Goal: Check status: Check status

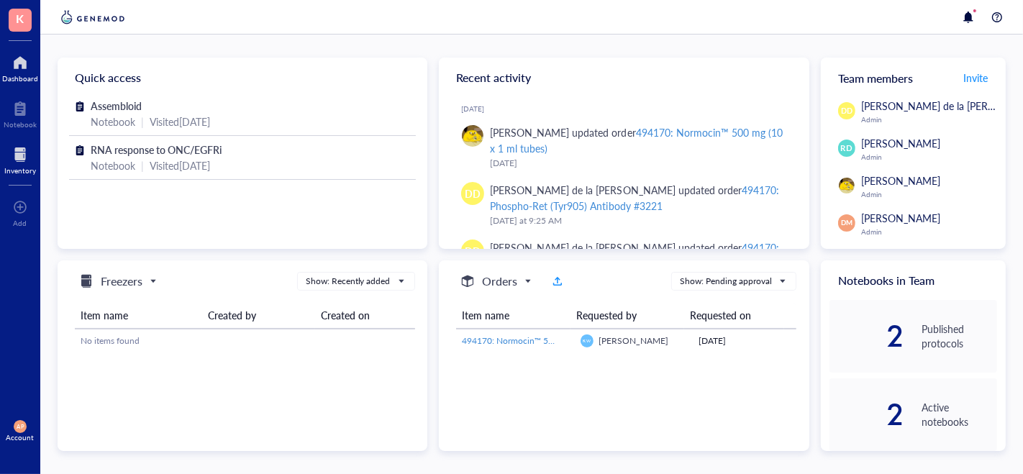
click at [25, 159] on div at bounding box center [20, 154] width 32 height 23
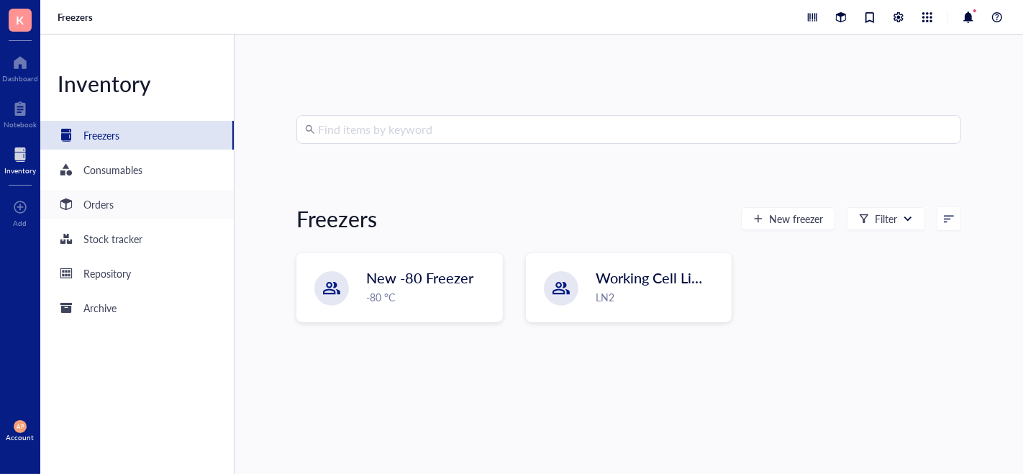
click at [157, 210] on div "Orders" at bounding box center [137, 204] width 194 height 29
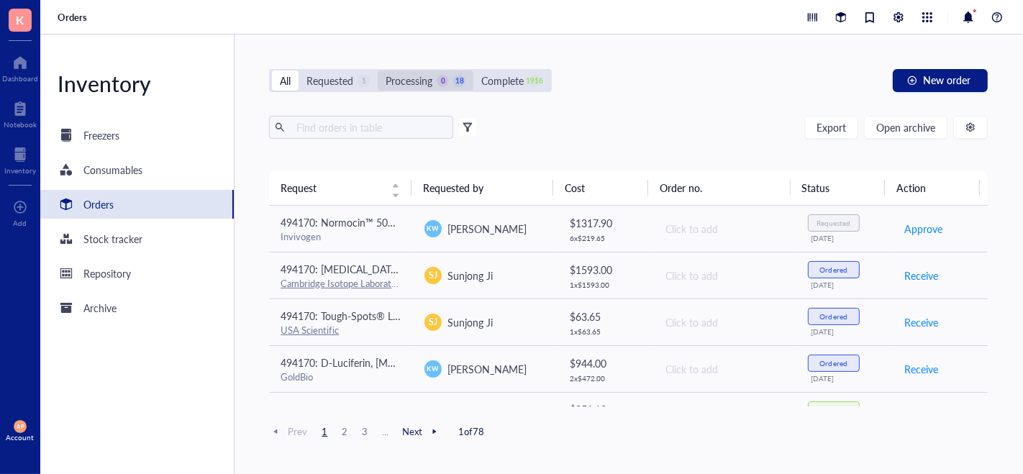
click at [419, 86] on div "Processing" at bounding box center [409, 81] width 47 height 16
click at [378, 70] on input "Processing 0 18" at bounding box center [378, 70] width 0 height 0
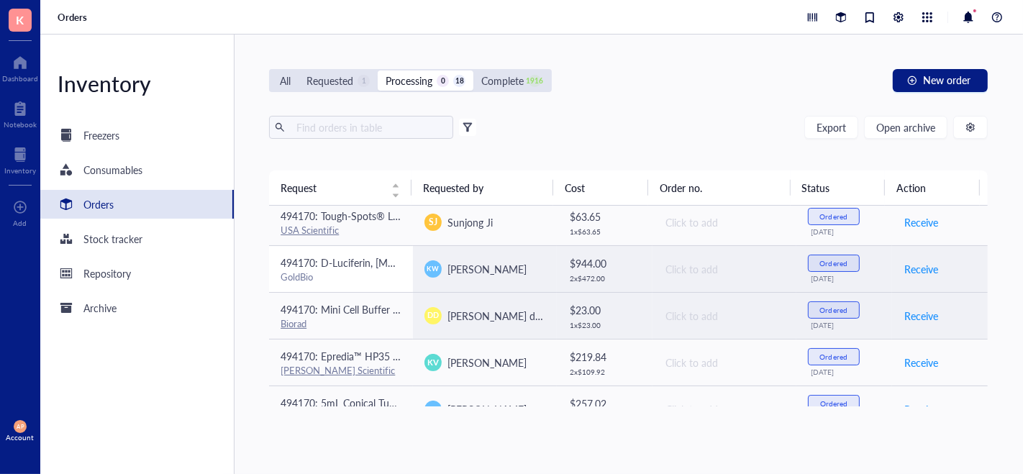
scroll to position [45, 0]
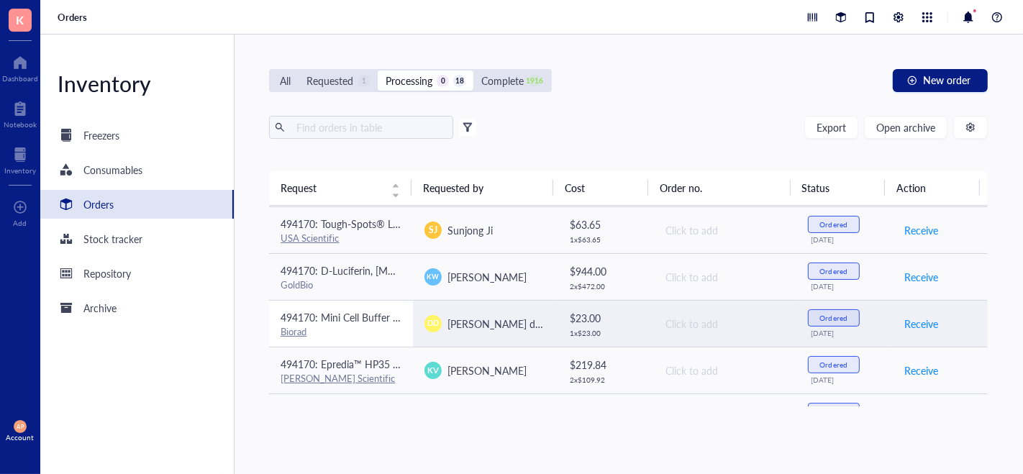
click at [353, 331] on div "Biorad" at bounding box center [341, 331] width 121 height 13
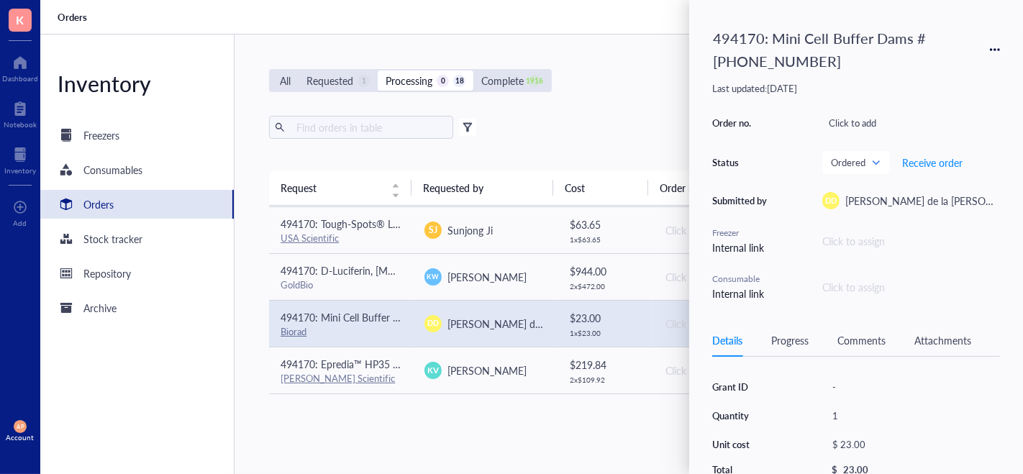
click at [950, 342] on div "Attachments" at bounding box center [942, 340] width 57 height 16
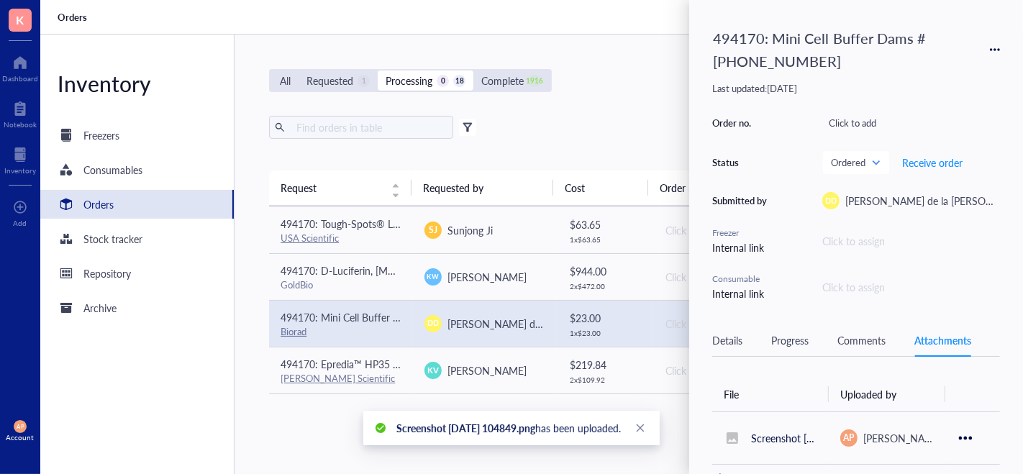
click at [793, 336] on div "Progress" at bounding box center [789, 340] width 37 height 16
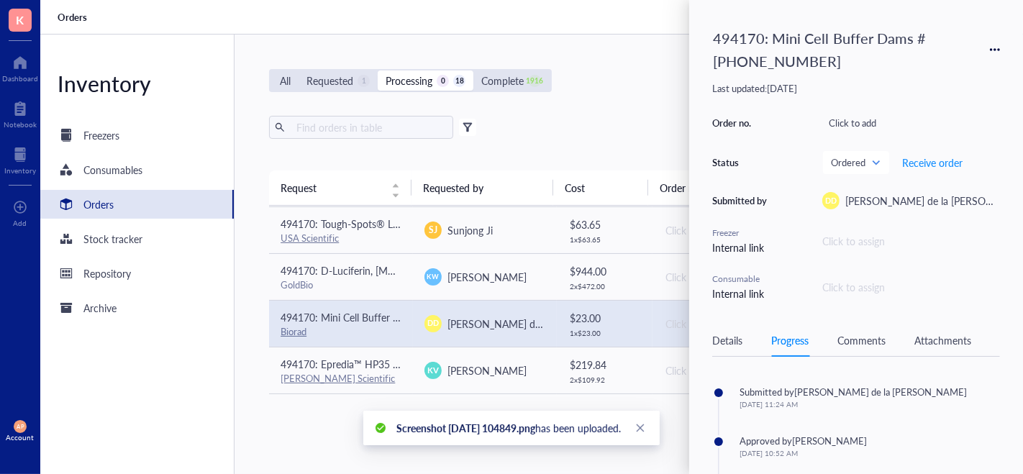
click at [847, 336] on div "Comments" at bounding box center [861, 340] width 48 height 16
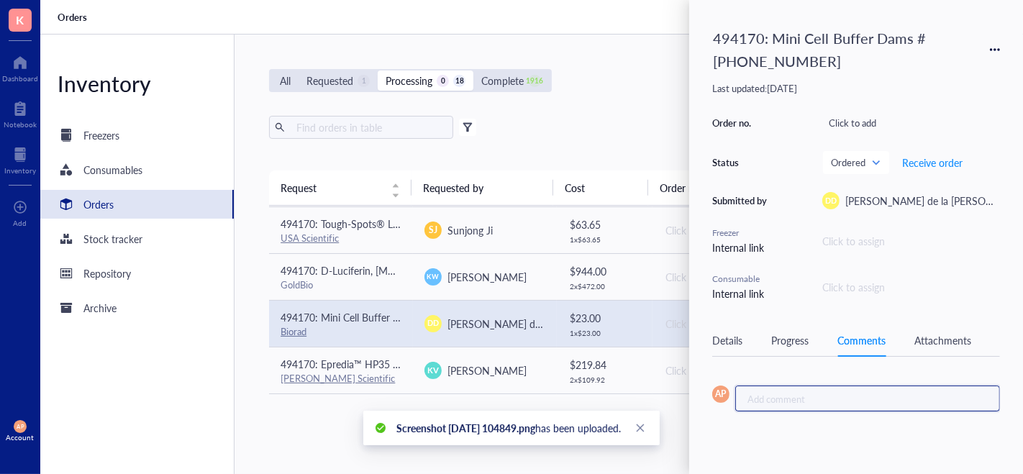
click at [781, 387] on div "Add comment ﻿" at bounding box center [867, 399] width 265 height 26
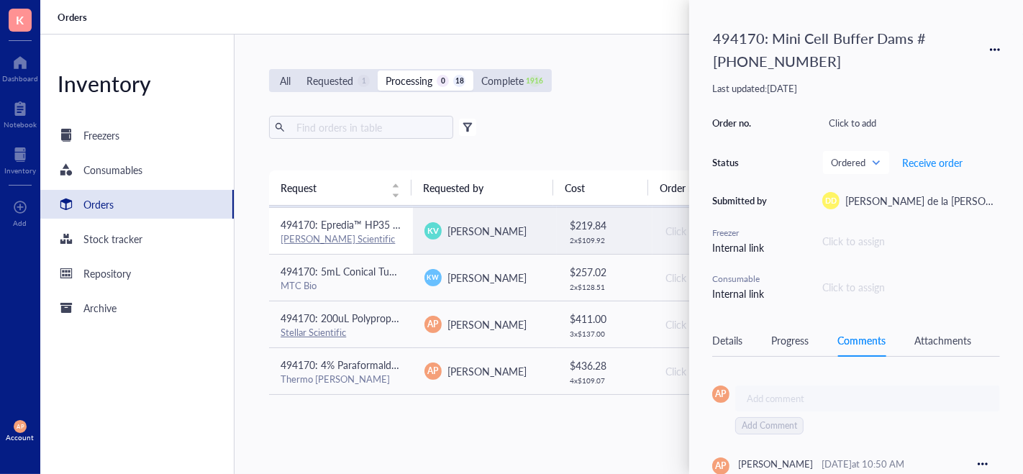
scroll to position [173, 0]
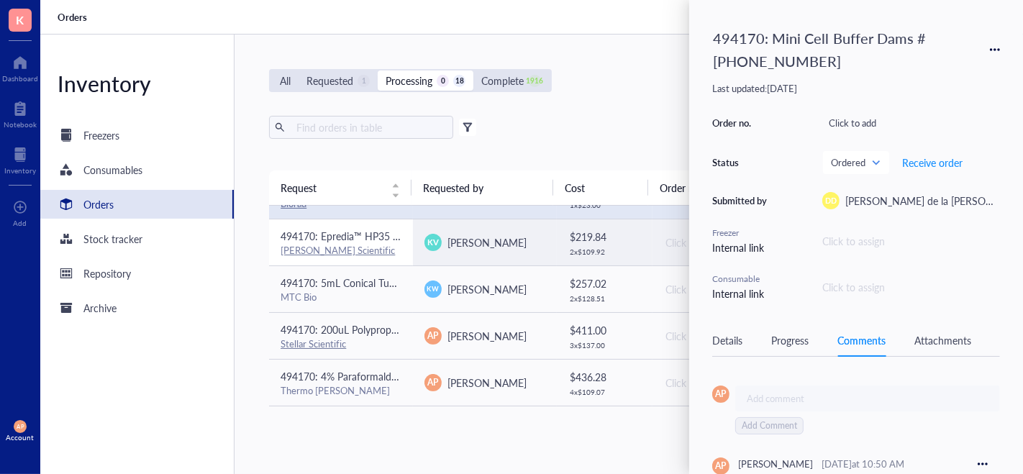
click at [373, 245] on div "[PERSON_NAME] Scientific" at bounding box center [341, 250] width 121 height 13
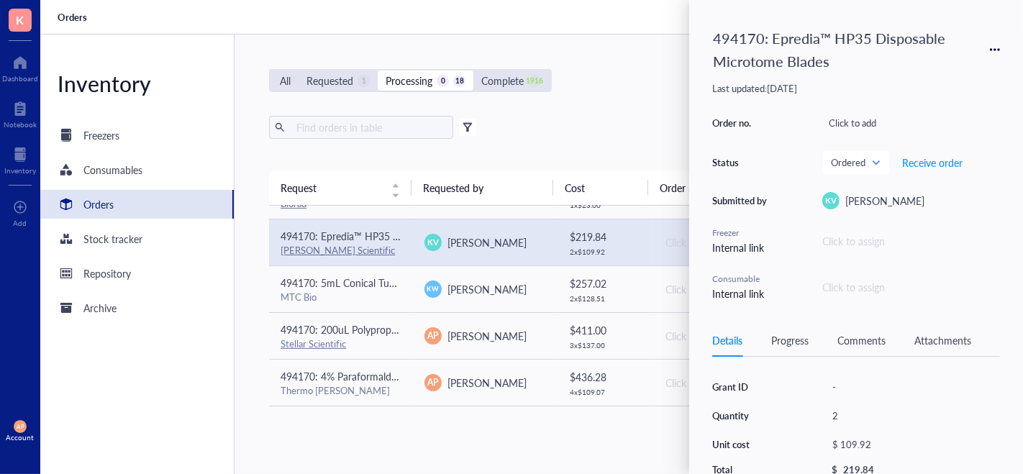
click at [955, 337] on div "Attachments" at bounding box center [942, 340] width 57 height 16
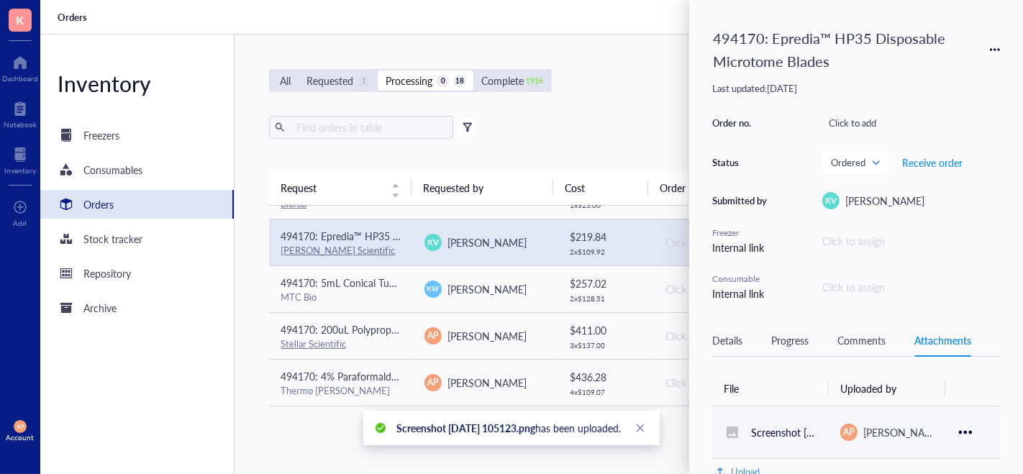
scroll to position [7, 0]
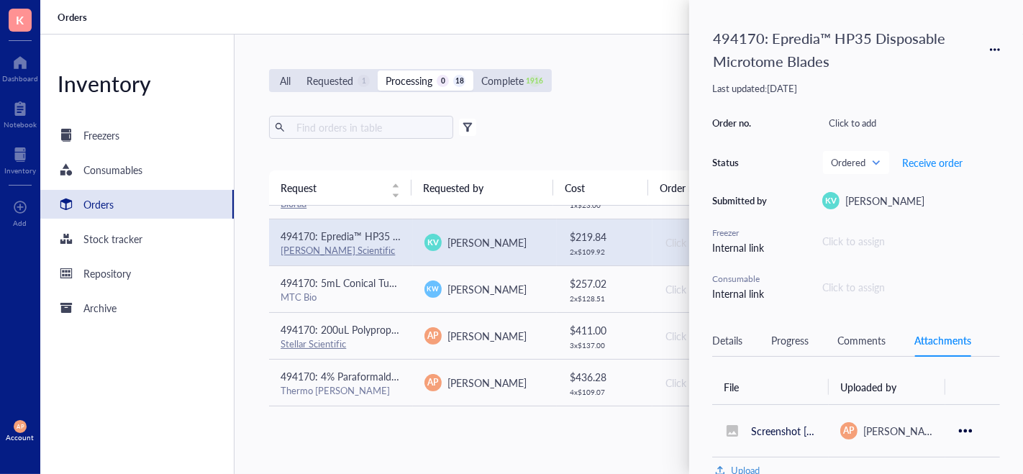
click at [864, 344] on div "Comments" at bounding box center [861, 340] width 48 height 16
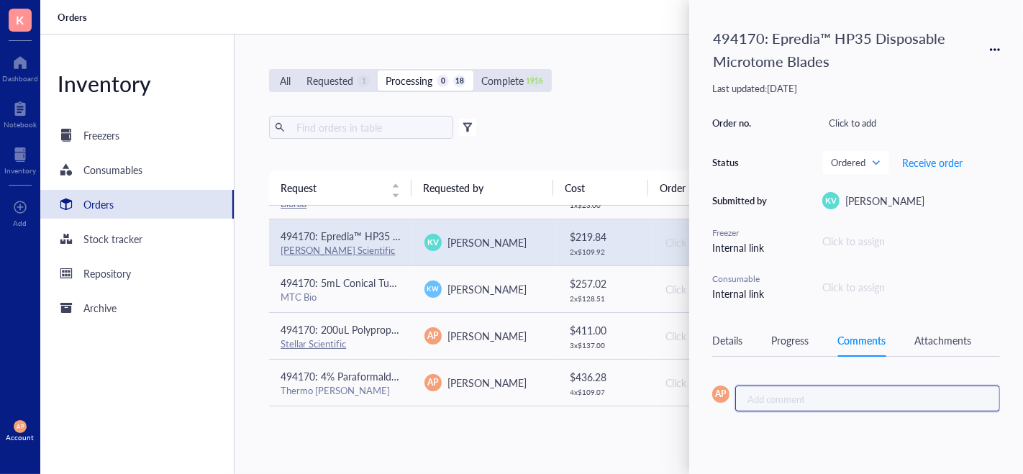
click at [806, 393] on div "Add comment ﻿" at bounding box center [861, 398] width 229 height 13
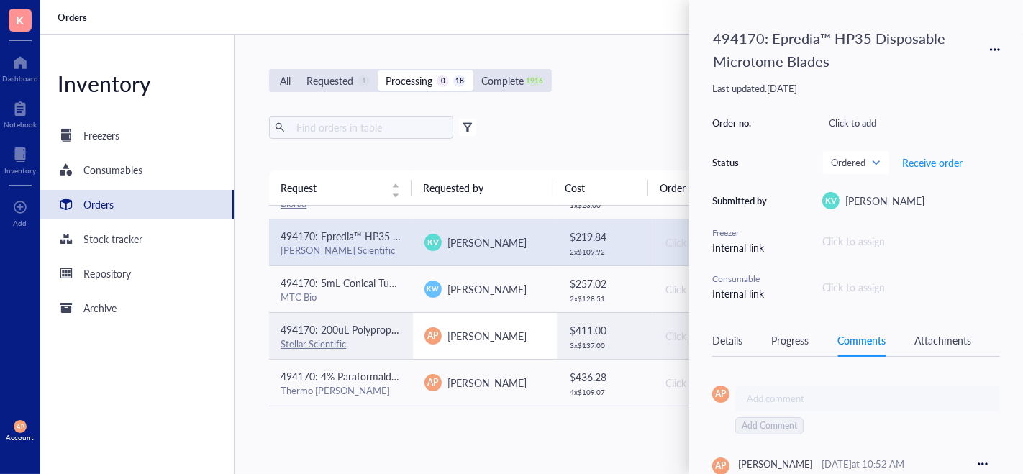
drag, startPoint x: 623, startPoint y: 118, endPoint x: 447, endPoint y: 329, distance: 274.8
click at [623, 118] on div "Export Open archive" at bounding box center [628, 127] width 719 height 23
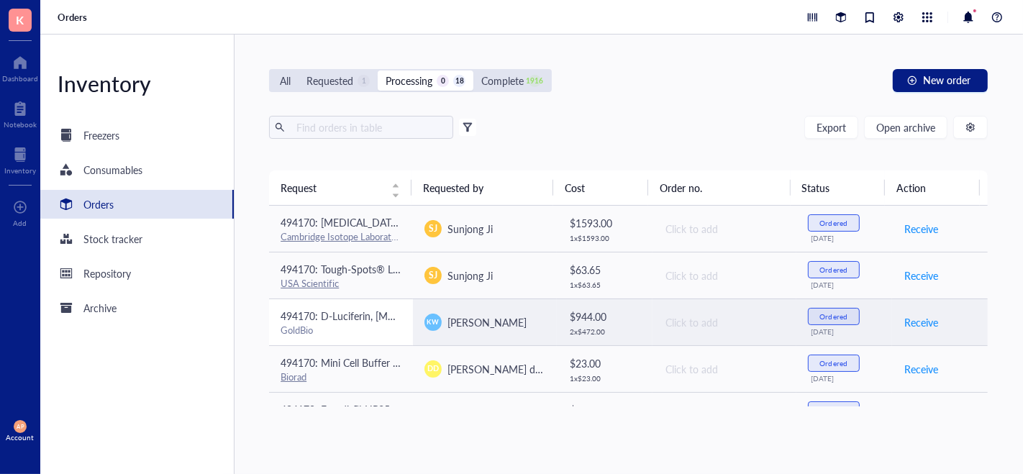
click at [372, 321] on span "494170: D-Luciferin, [MEDICAL_DATA]" at bounding box center [368, 316] width 174 height 14
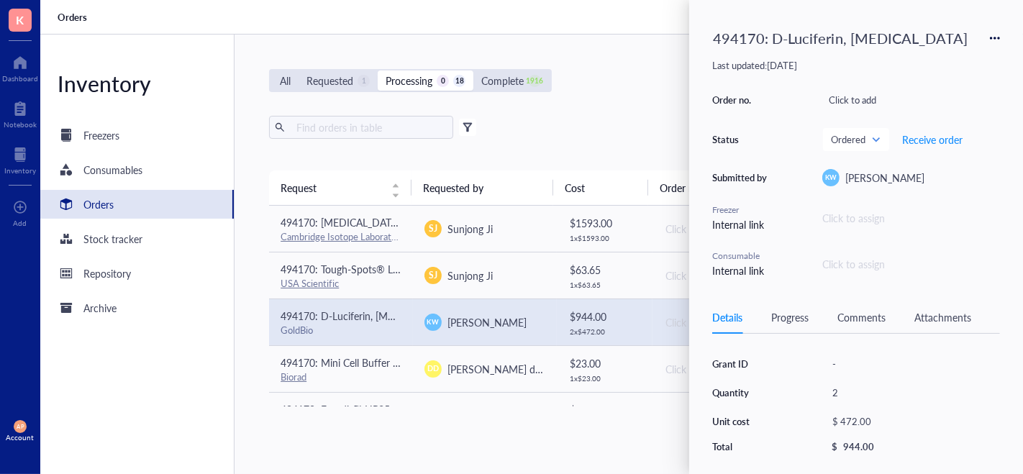
click at [946, 323] on div "Attachments" at bounding box center [942, 317] width 57 height 16
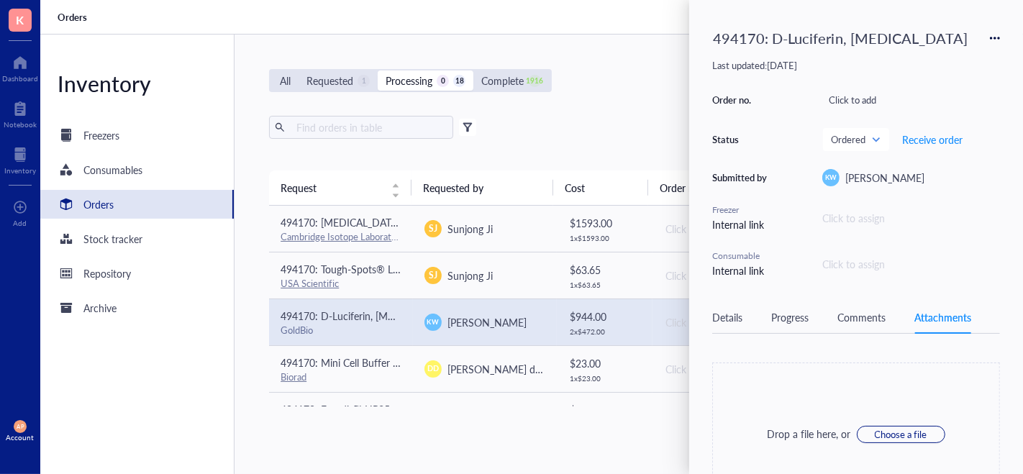
click at [871, 316] on div "Comments" at bounding box center [861, 317] width 48 height 16
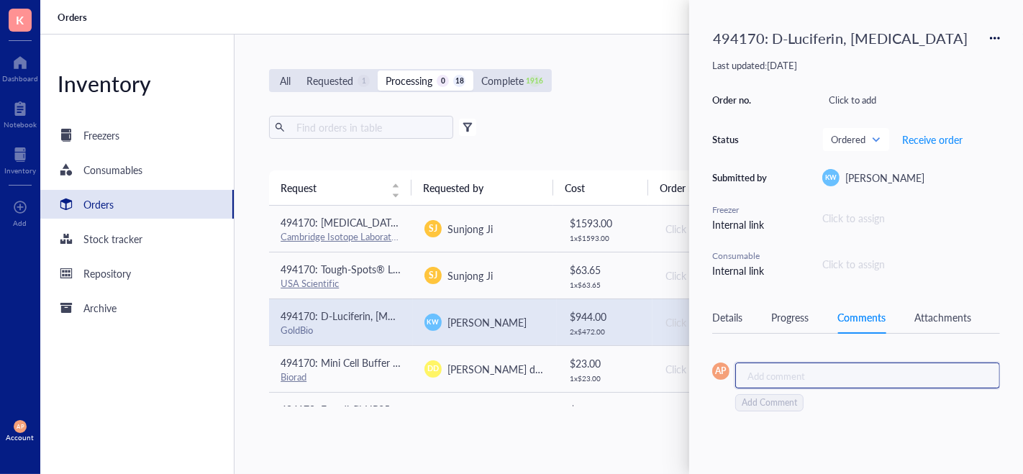
click at [791, 363] on div "Add comment ﻿" at bounding box center [867, 376] width 265 height 26
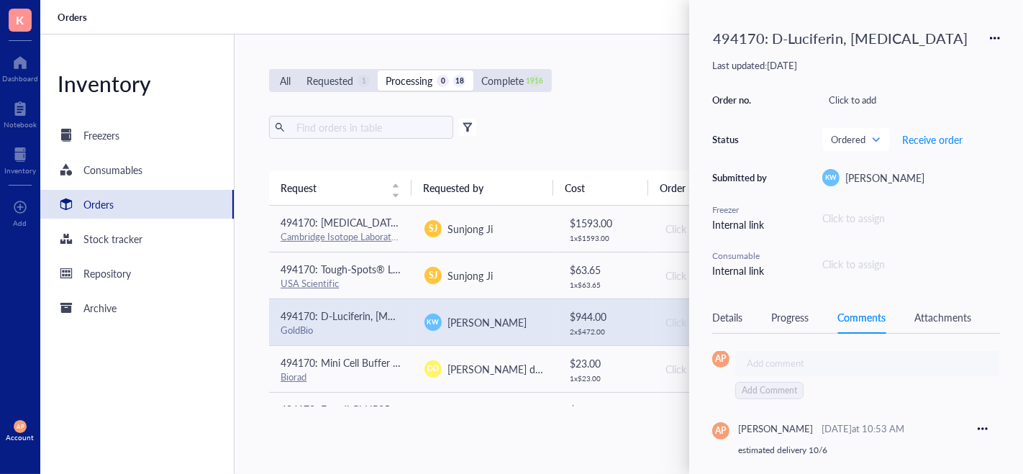
scroll to position [19, 0]
click at [929, 315] on div "Attachments" at bounding box center [942, 317] width 57 height 16
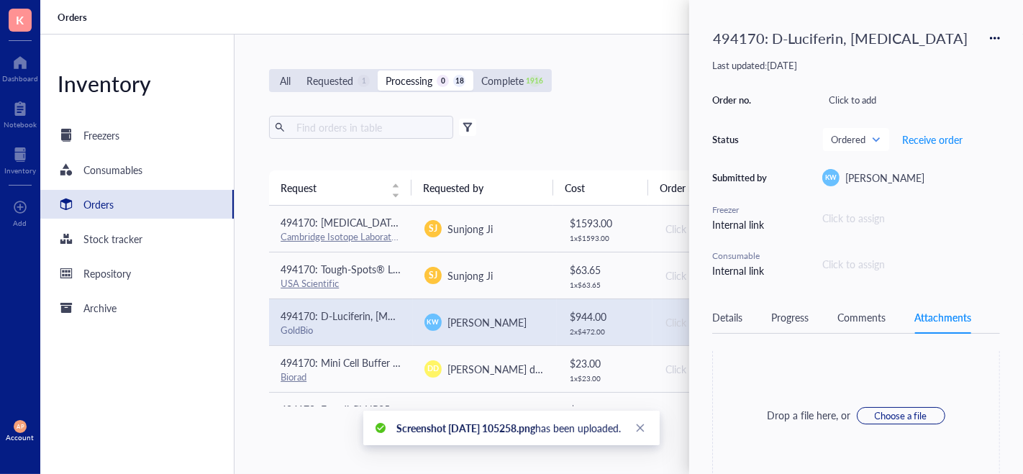
scroll to position [1, 0]
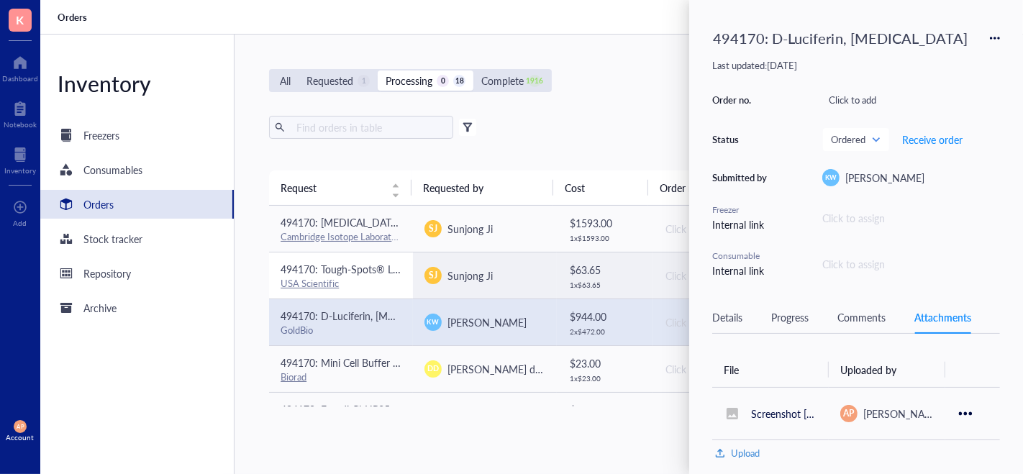
click at [379, 259] on td "494170: Tough-Spots® Labels on Sheets (1/2" Diameter / Assorted) USA Scientific" at bounding box center [341, 275] width 144 height 47
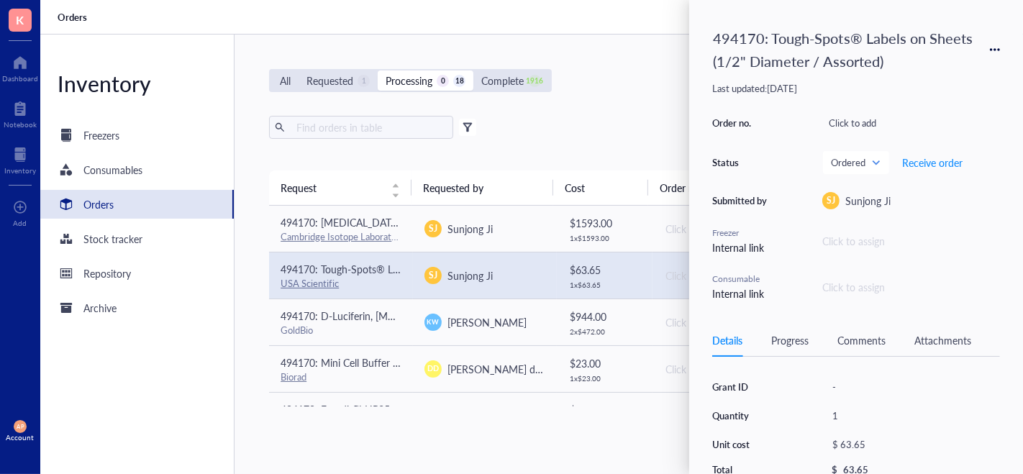
click at [934, 338] on div "Attachments" at bounding box center [942, 340] width 57 height 16
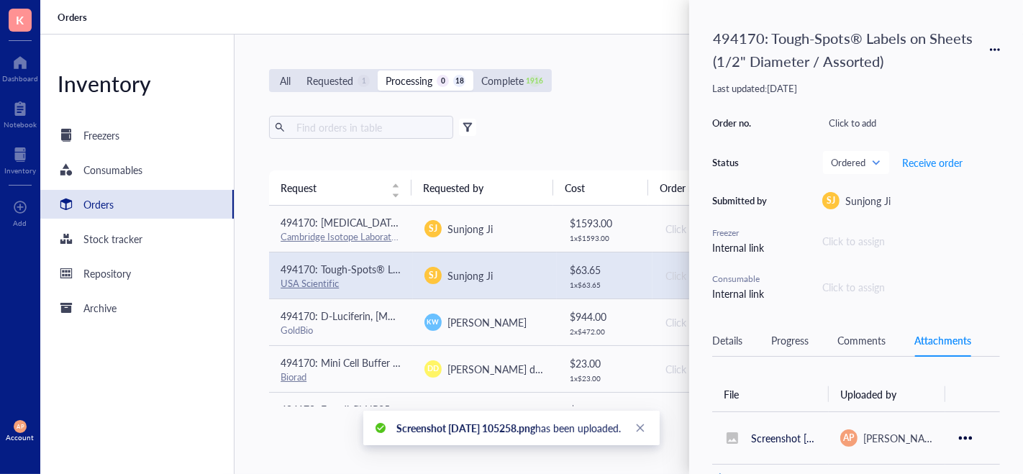
click at [865, 342] on div "Comments" at bounding box center [861, 340] width 48 height 16
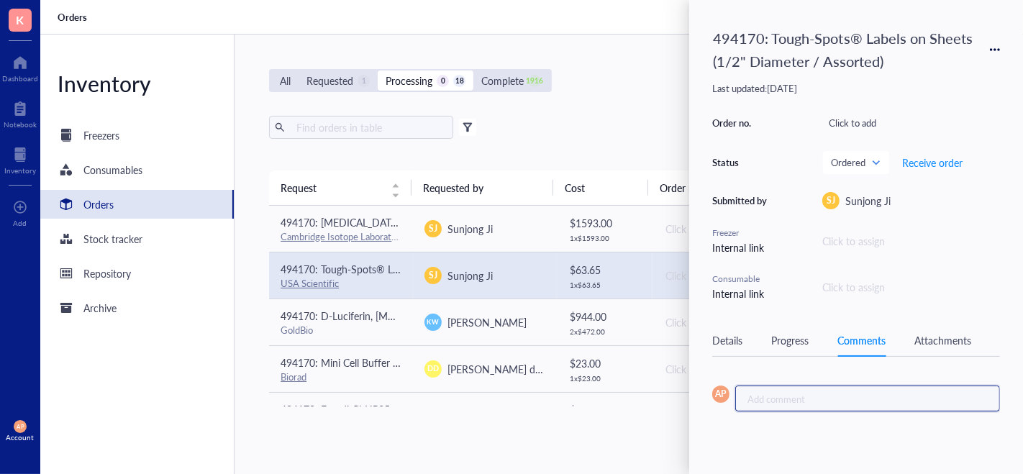
click at [821, 394] on div "Add comment ﻿" at bounding box center [861, 398] width 229 height 13
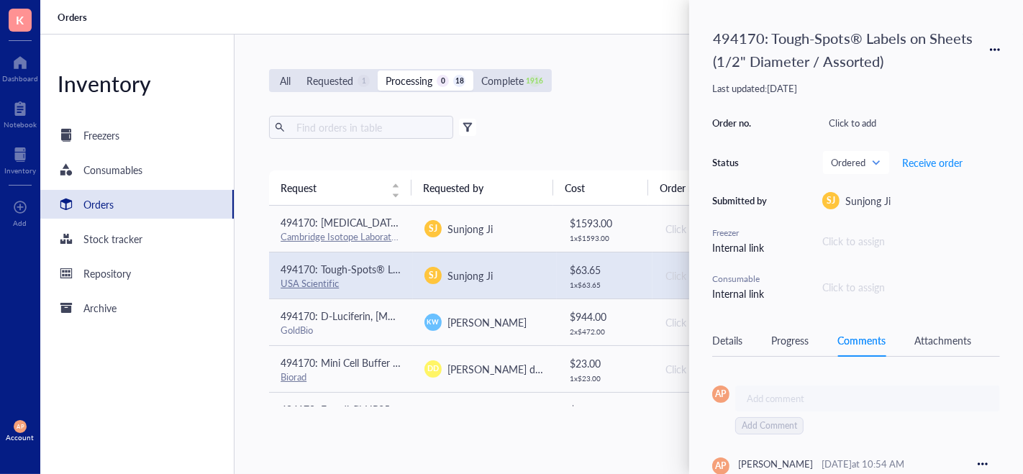
click at [133, 422] on div "Inventory Freezers Consumables Orders Stock tracker Repository Archive" at bounding box center [137, 255] width 194 height 440
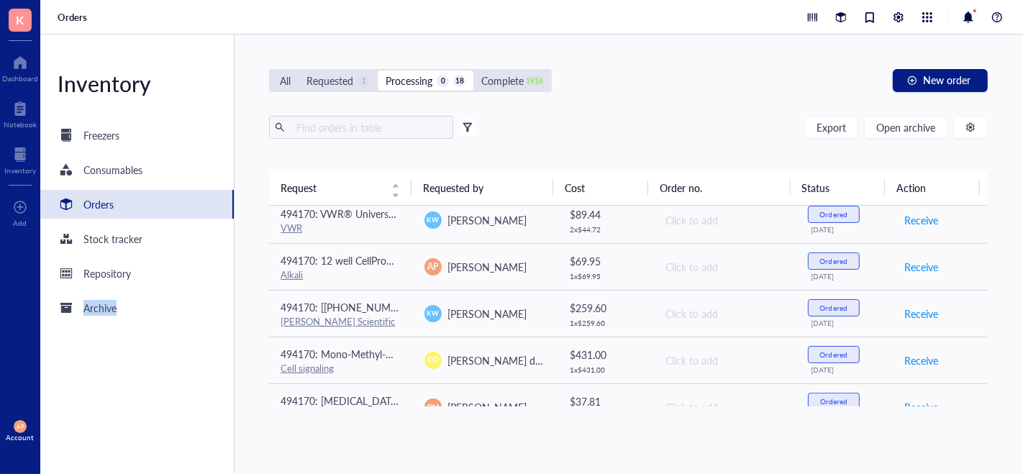
scroll to position [637, 0]
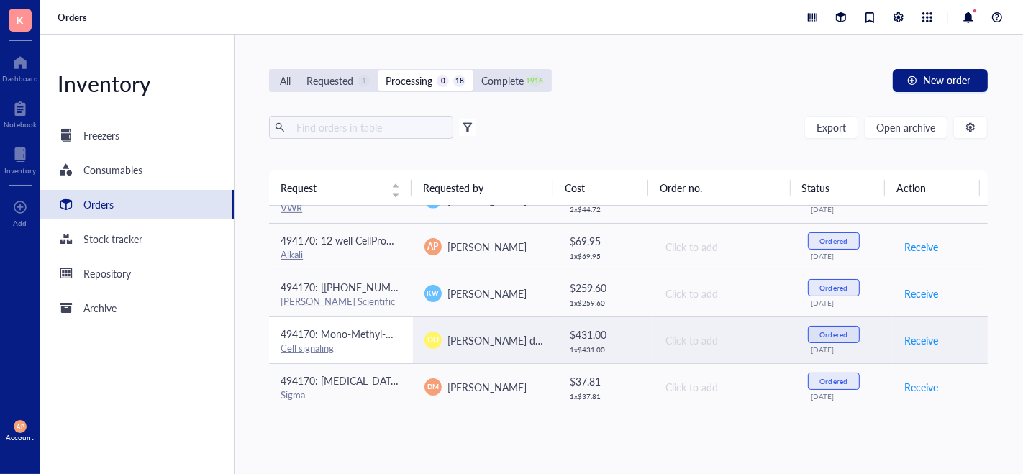
click at [381, 346] on div "Cell signaling" at bounding box center [341, 348] width 121 height 13
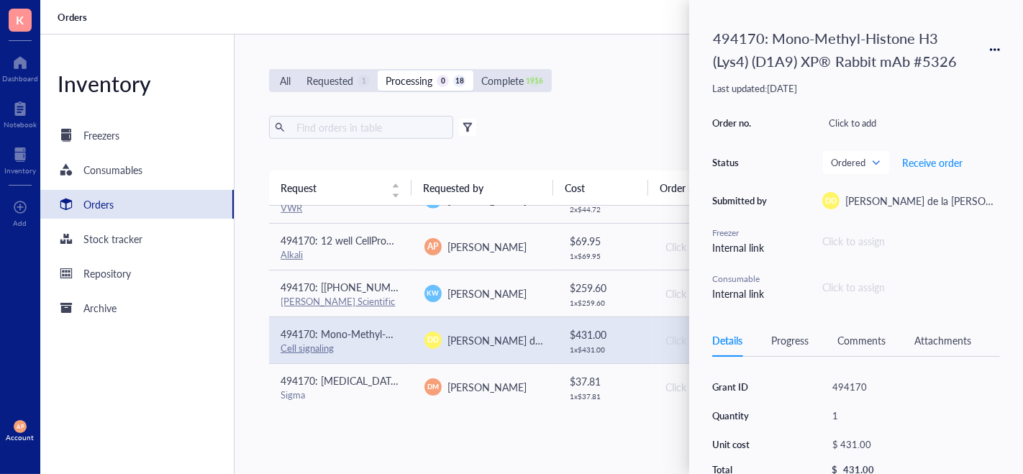
click at [960, 332] on div "Attachments" at bounding box center [942, 340] width 57 height 16
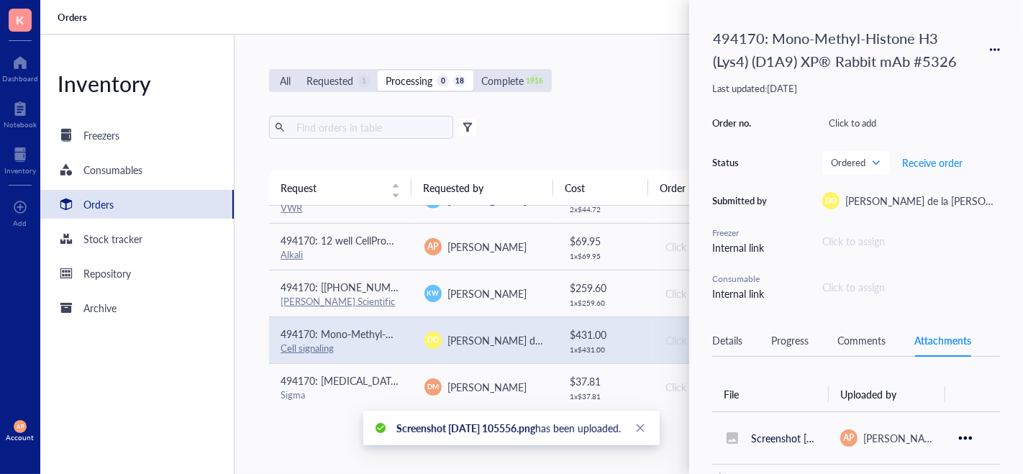
click at [872, 345] on div "Comments" at bounding box center [861, 340] width 48 height 16
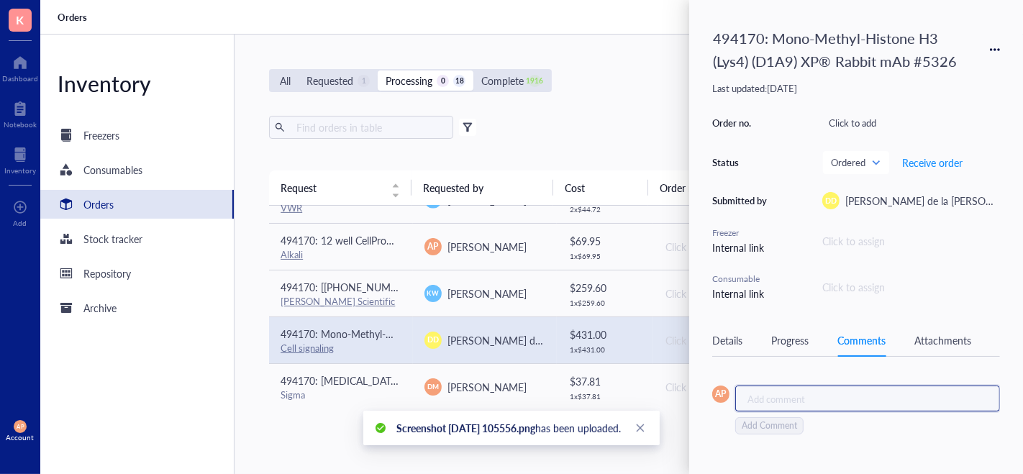
click at [803, 399] on div "Add comment ﻿" at bounding box center [861, 398] width 229 height 13
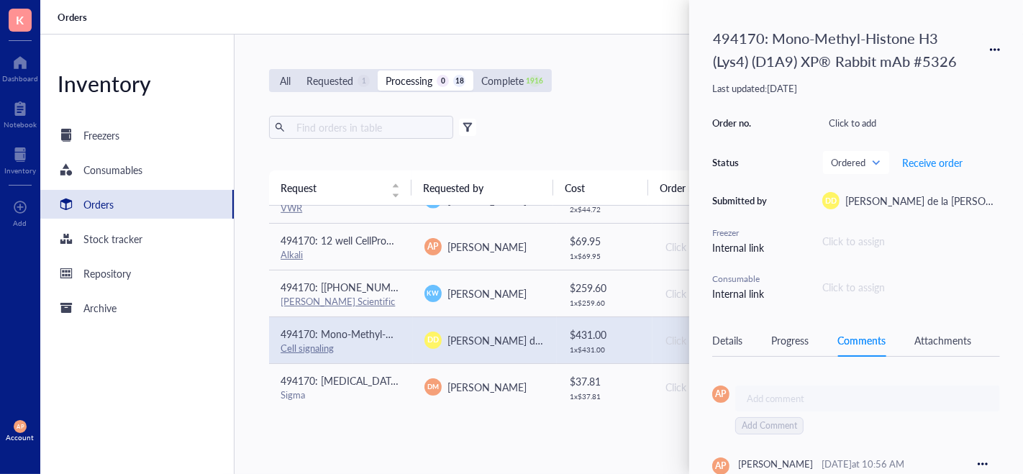
click at [442, 435] on div "All Requested 1 Processing 0 18 Complete 1916 New order Export Open archive Fil…" at bounding box center [629, 255] width 788 height 440
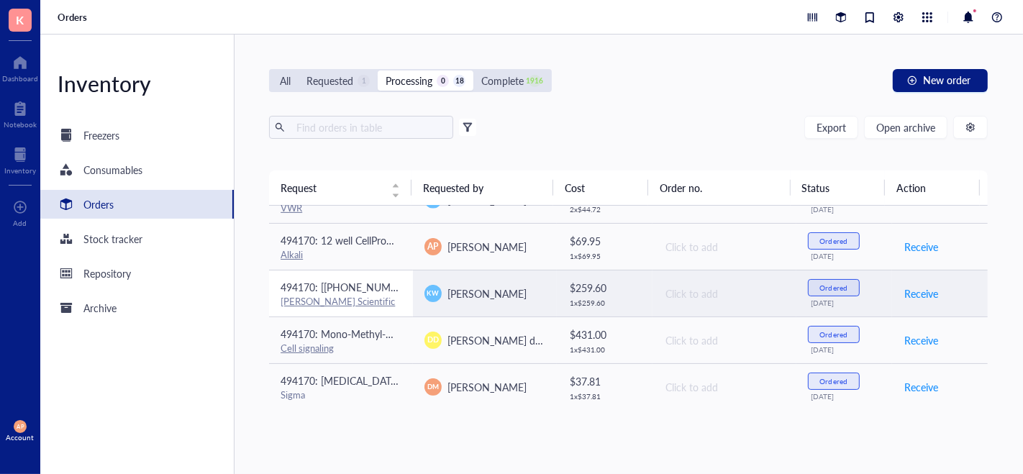
click at [378, 299] on div "[PERSON_NAME] Scientific" at bounding box center [341, 301] width 121 height 13
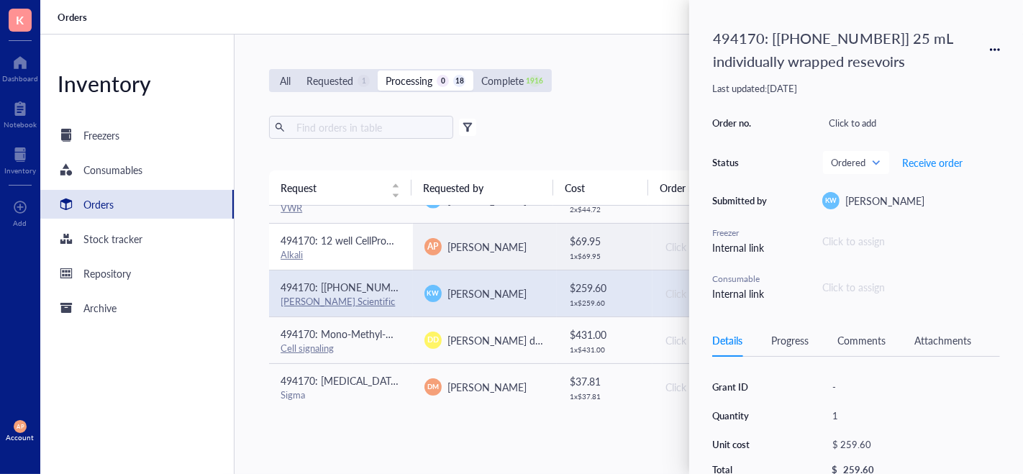
click at [370, 253] on div "Alkali" at bounding box center [341, 254] width 121 height 13
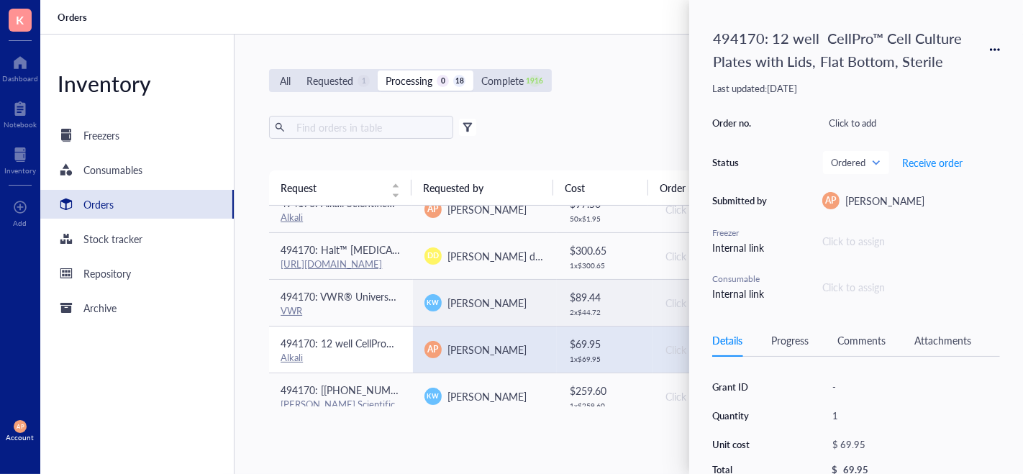
scroll to position [530, 0]
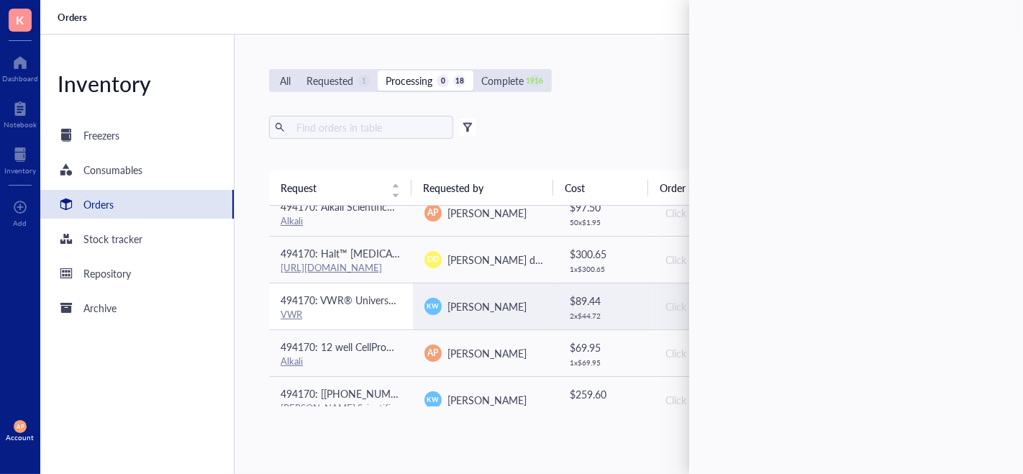
click at [363, 299] on span "494170: VWR® Universal Pipette Tips (200uL)" at bounding box center [384, 300] width 206 height 14
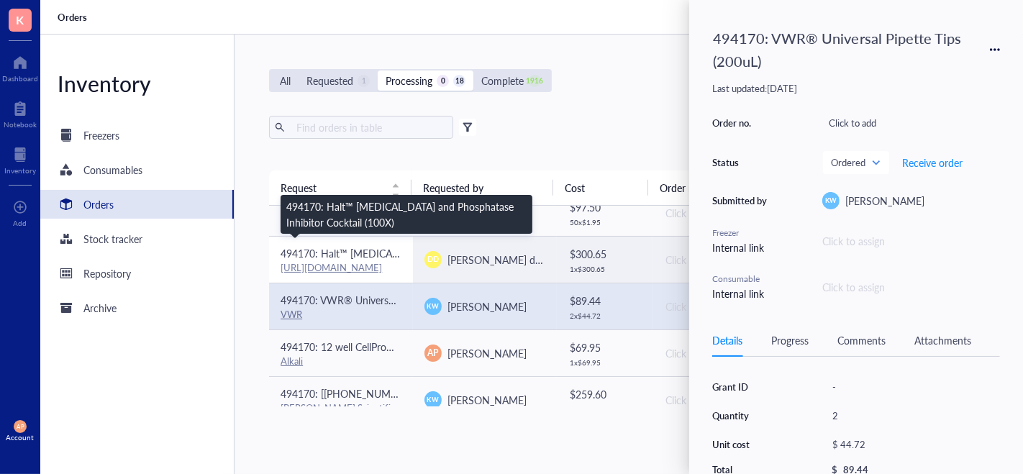
click at [366, 246] on span "494170: Halt™ [MEDICAL_DATA] and Phosphatase Inhibitor Cocktail (100X)" at bounding box center [450, 253] width 339 height 14
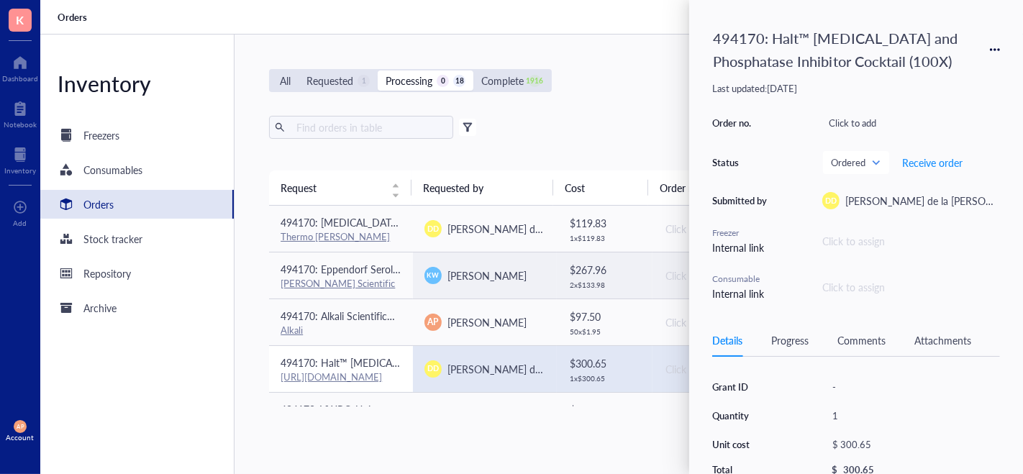
scroll to position [413, 0]
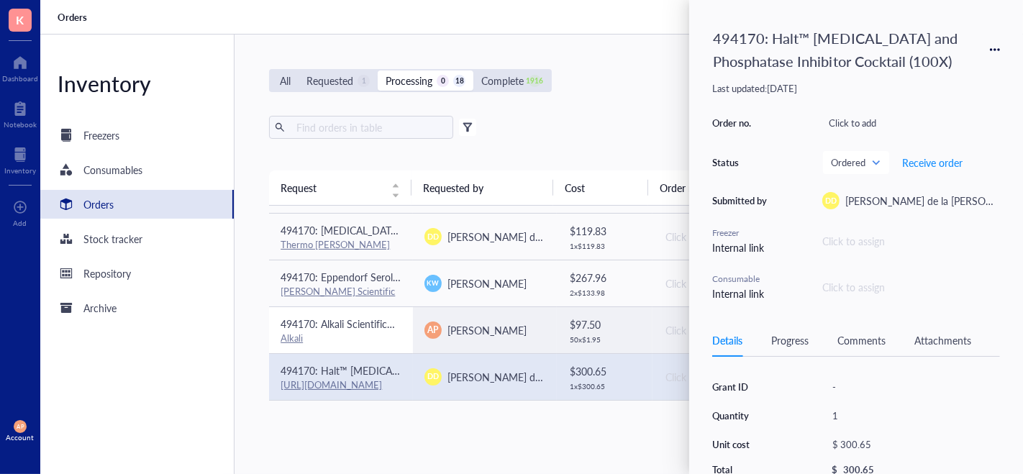
click at [366, 319] on span "494170: Alkali Scientific™ 2" Cardboard Freezer Boxes with Drain Holes - Water …" at bounding box center [556, 324] width 550 height 14
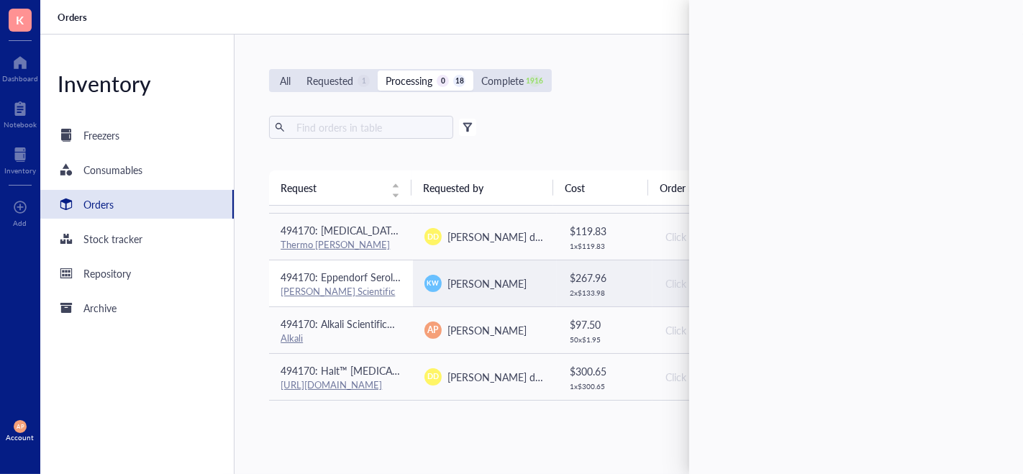
click at [368, 288] on div "[PERSON_NAME] Scientific" at bounding box center [341, 291] width 121 height 13
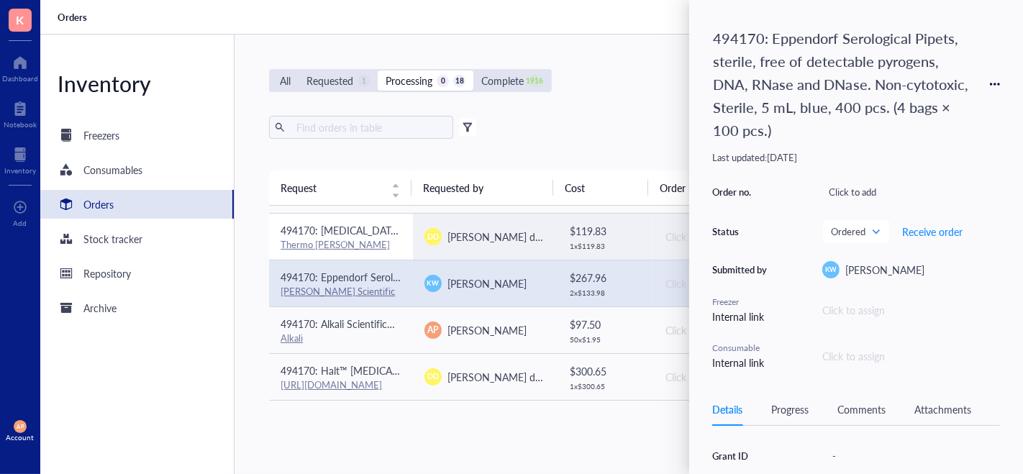
click at [368, 238] on div "Thermo [PERSON_NAME]" at bounding box center [341, 244] width 121 height 13
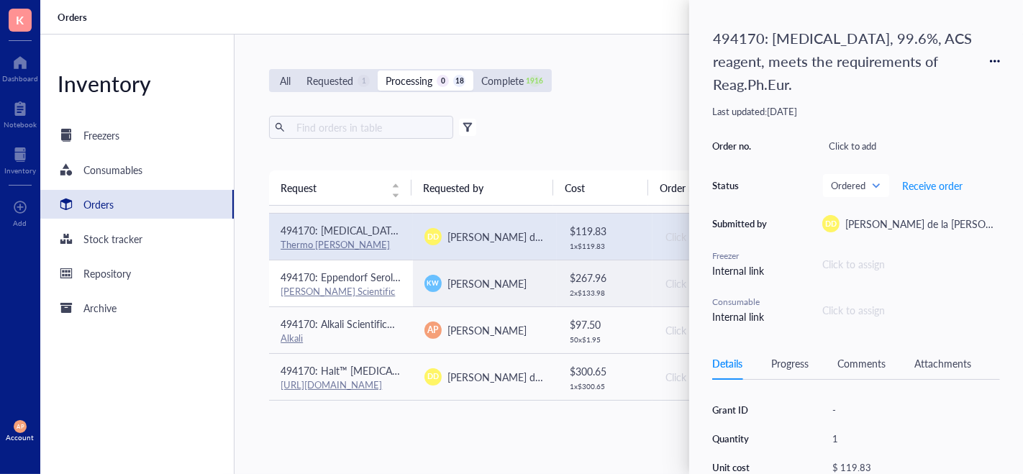
click at [380, 281] on div "494170: Eppendorf Serological Pipets, sterile, free of detectable pyrogens, DNA…" at bounding box center [341, 277] width 121 height 16
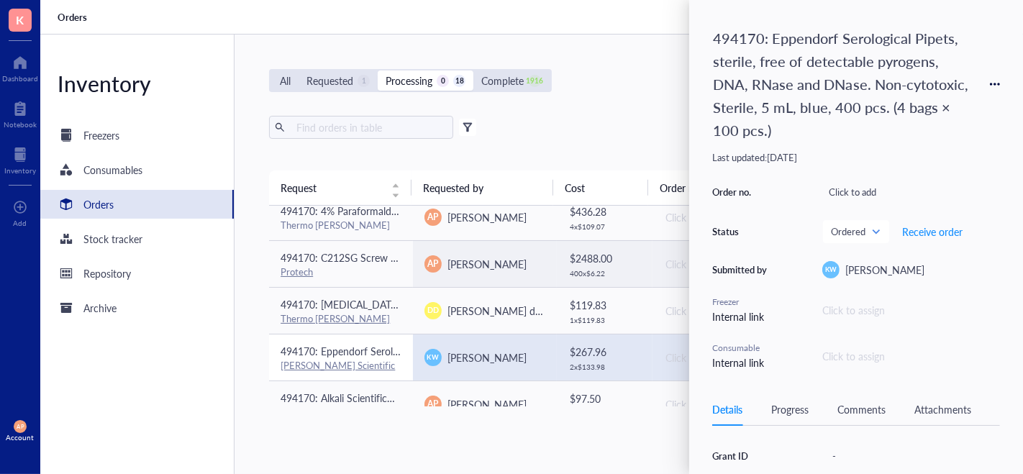
scroll to position [296, 0]
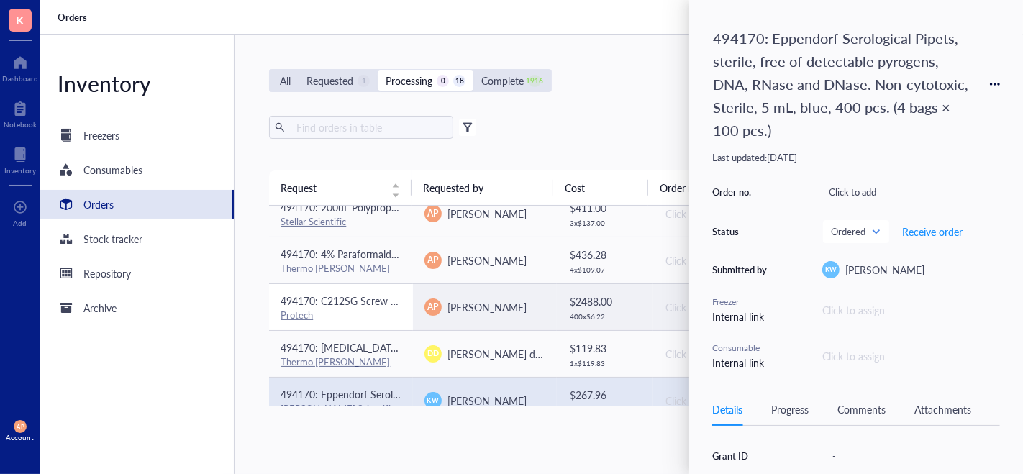
click at [372, 304] on span "494170: C212SG Screw Guide With 020" (.51mm) Hole 1/16"" at bounding box center [419, 301] width 277 height 14
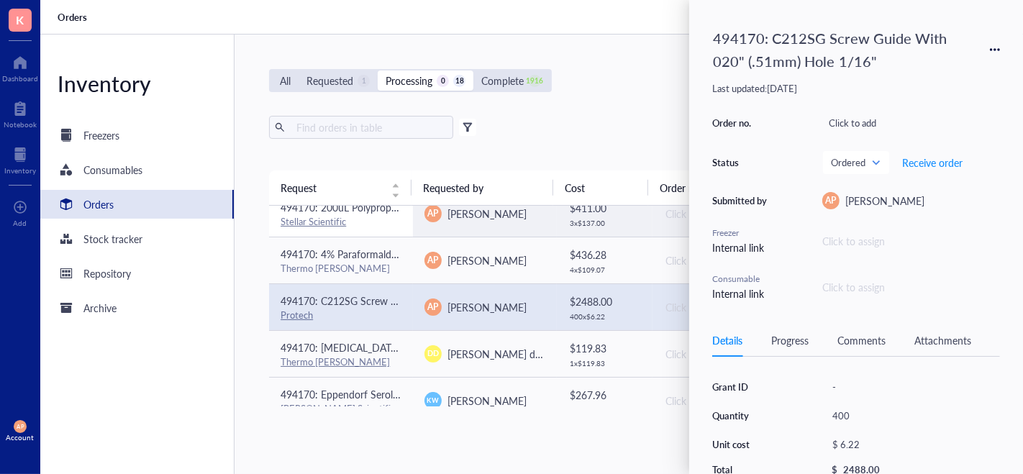
click at [360, 223] on div "Stellar Scientific" at bounding box center [341, 221] width 121 height 13
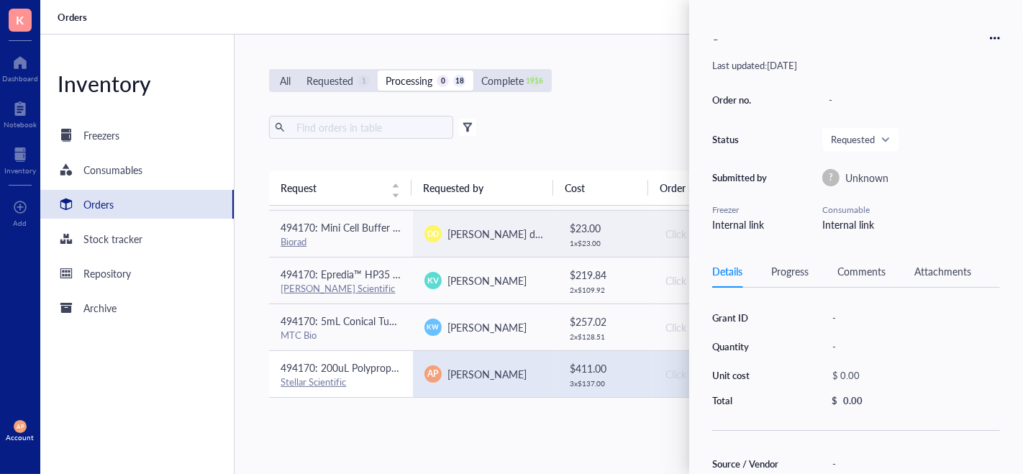
scroll to position [131, 0]
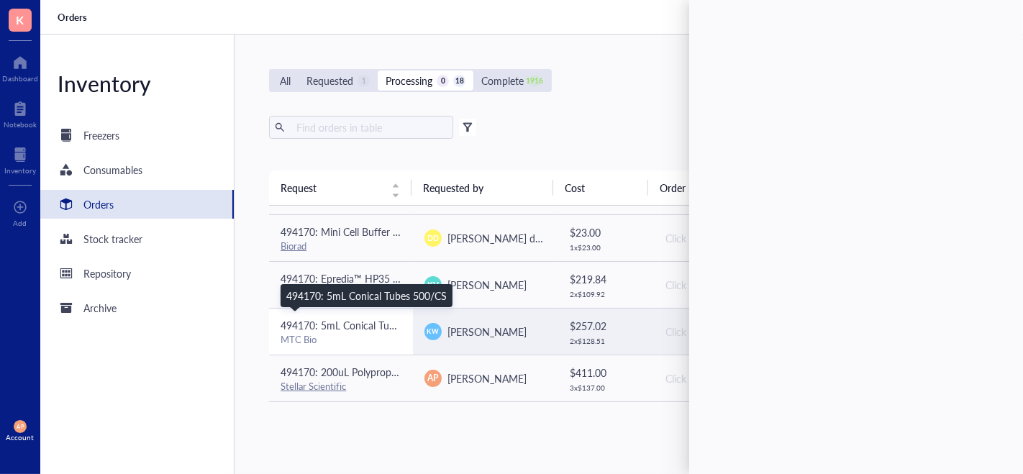
click at [372, 325] on span "494170: 5mL Conical Tubes 500/CS" at bounding box center [361, 325] width 160 height 14
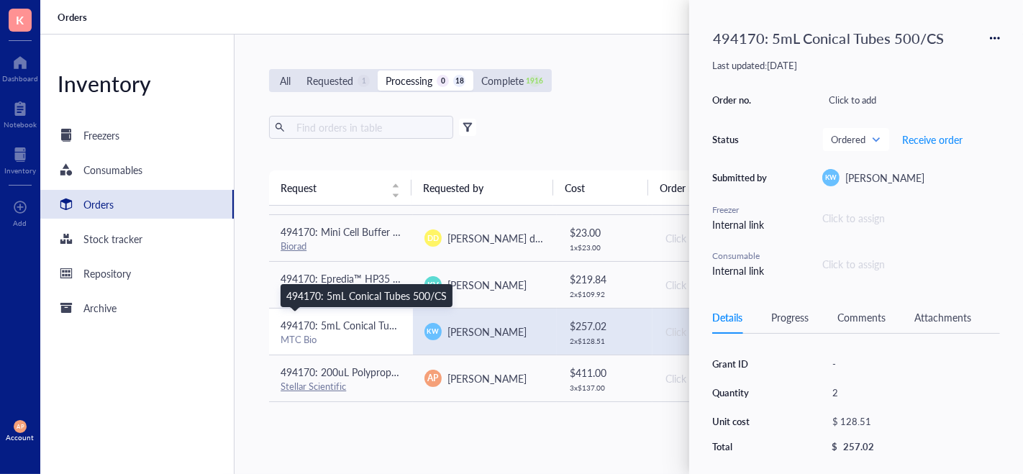
click at [372, 325] on span "494170: 5mL Conical Tubes 500/CS" at bounding box center [361, 325] width 160 height 14
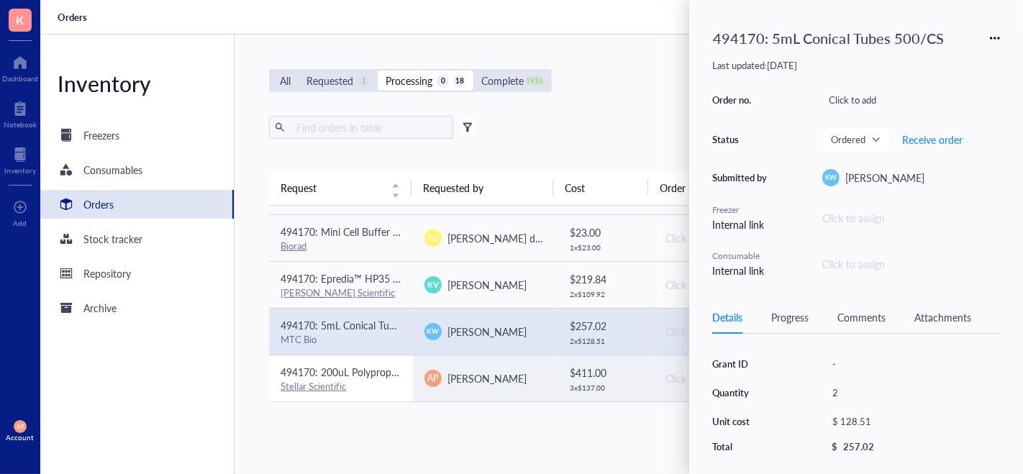
scroll to position [637, 0]
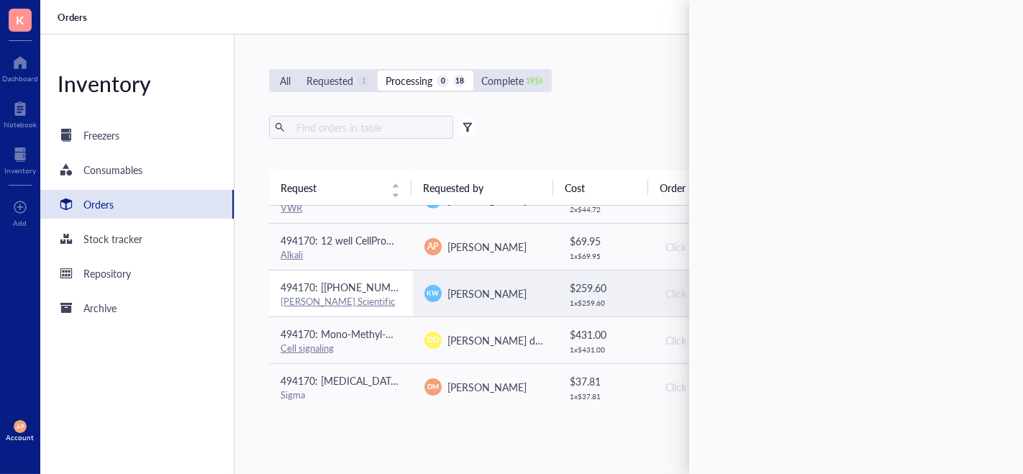
click at [378, 291] on div "494170: [[PHONE_NUMBER]] 25 mL individually wrapped resevoirs" at bounding box center [341, 287] width 121 height 16
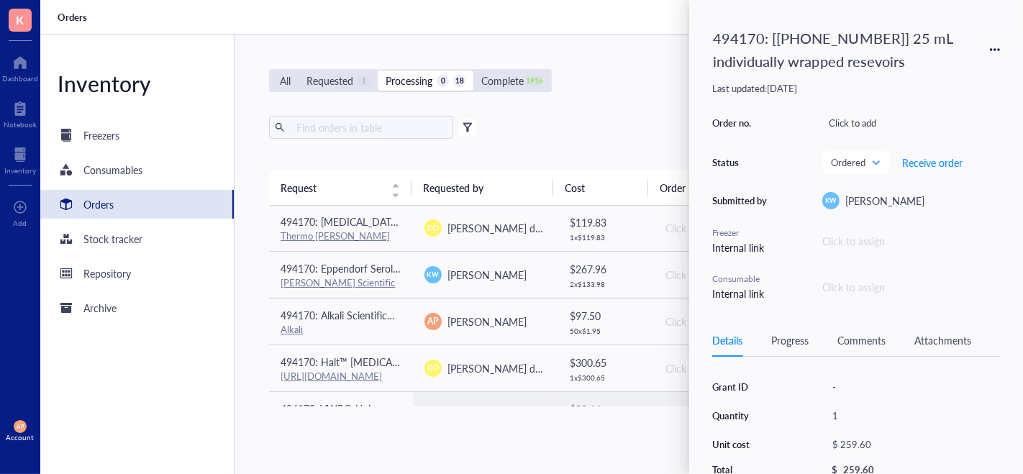
scroll to position [419, 0]
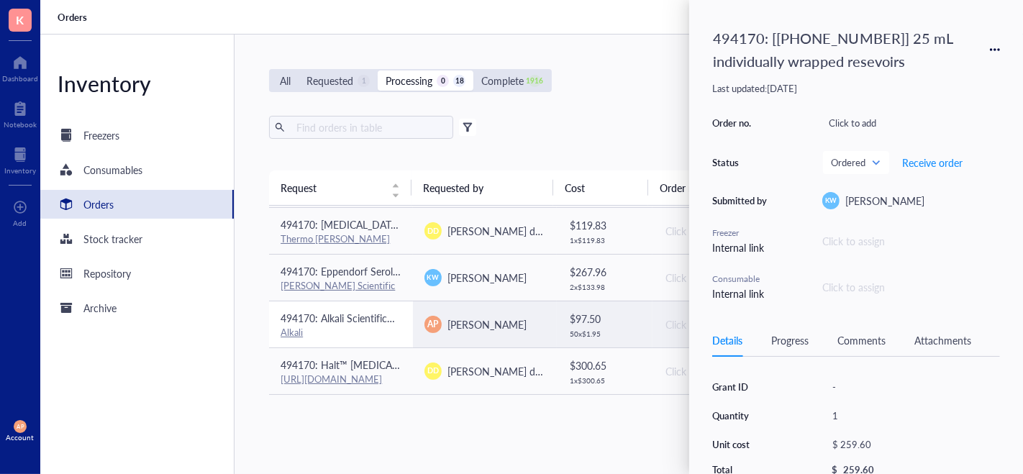
click at [378, 312] on span "494170: Alkali Scientific™ 2" Cardboard Freezer Boxes with Drain Holes - Water …" at bounding box center [556, 318] width 550 height 14
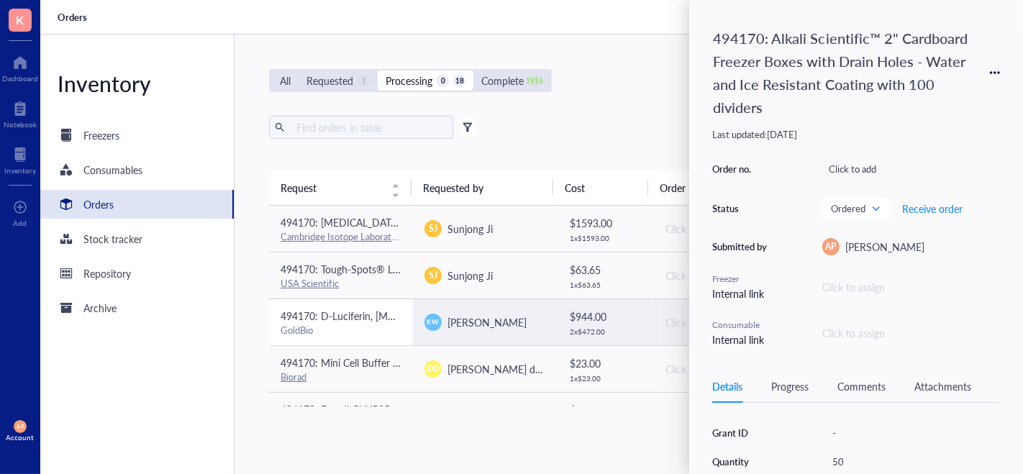
scroll to position [637, 0]
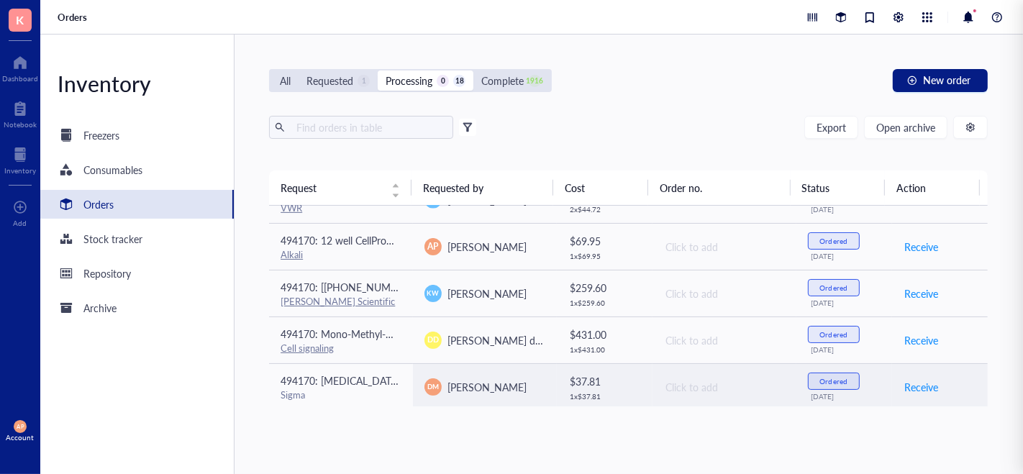
click at [373, 405] on td "494170: [MEDICAL_DATA] MOLECULAR BIOLOGY REAGENT Sigma" at bounding box center [341, 386] width 144 height 47
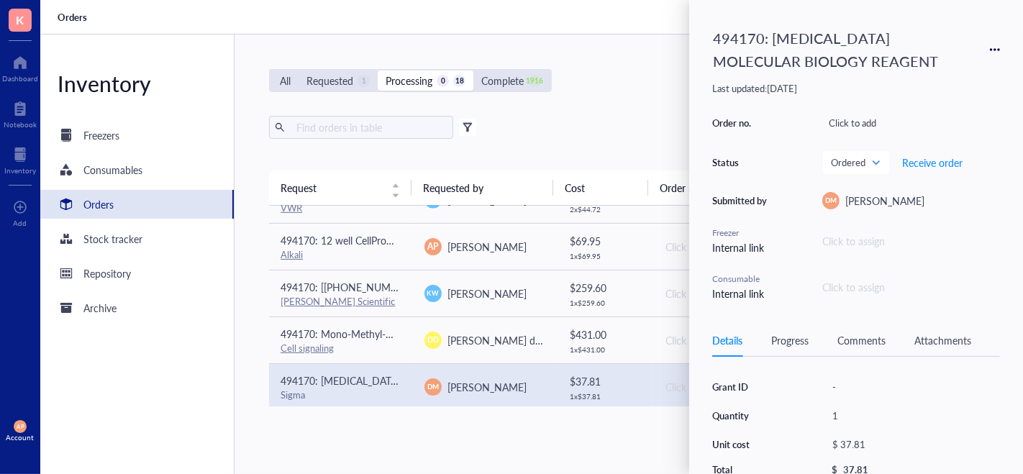
click at [988, 325] on div "Details Progress Comments Attachments" at bounding box center [856, 340] width 288 height 32
click at [952, 344] on div "Attachments" at bounding box center [942, 340] width 57 height 16
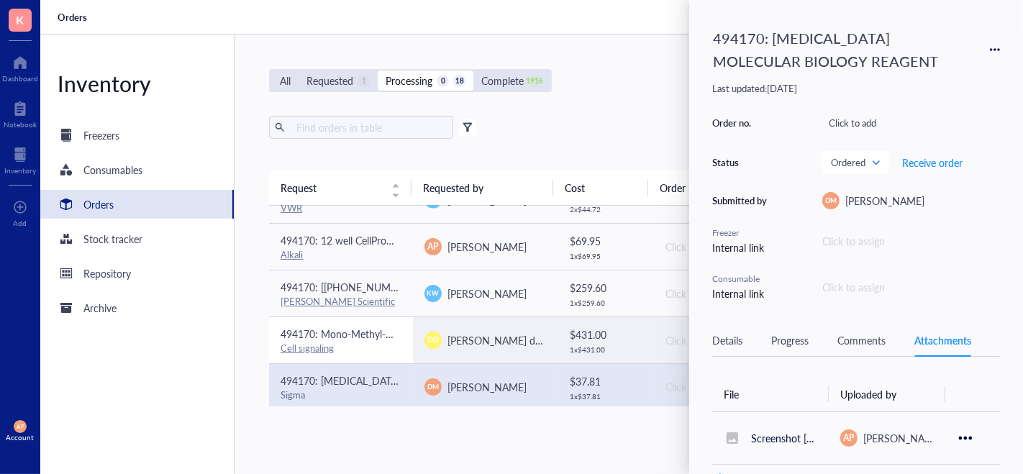
click at [349, 335] on span "494170: Mono-Methyl-Histone H3 (Lys4) (D1A9) XP® Rabbit mAb #5326" at bounding box center [446, 334] width 330 height 14
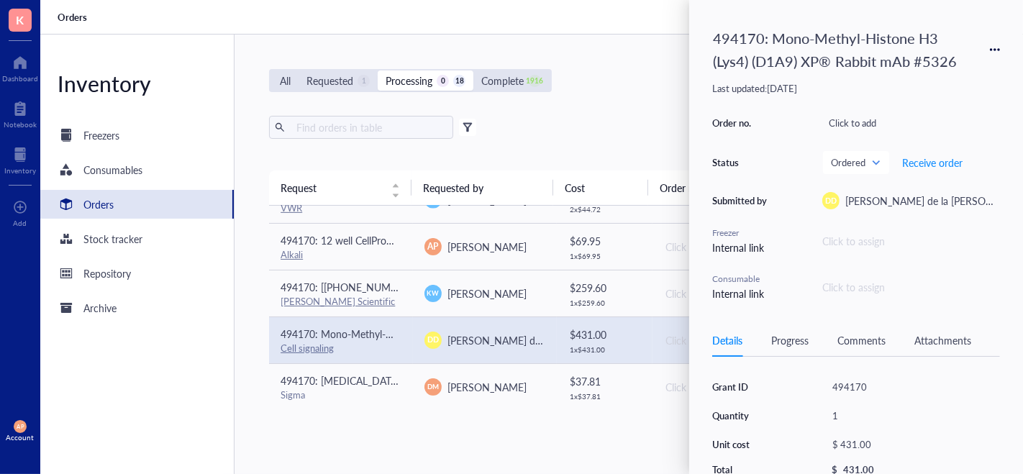
click at [954, 344] on div "Attachments" at bounding box center [942, 340] width 57 height 16
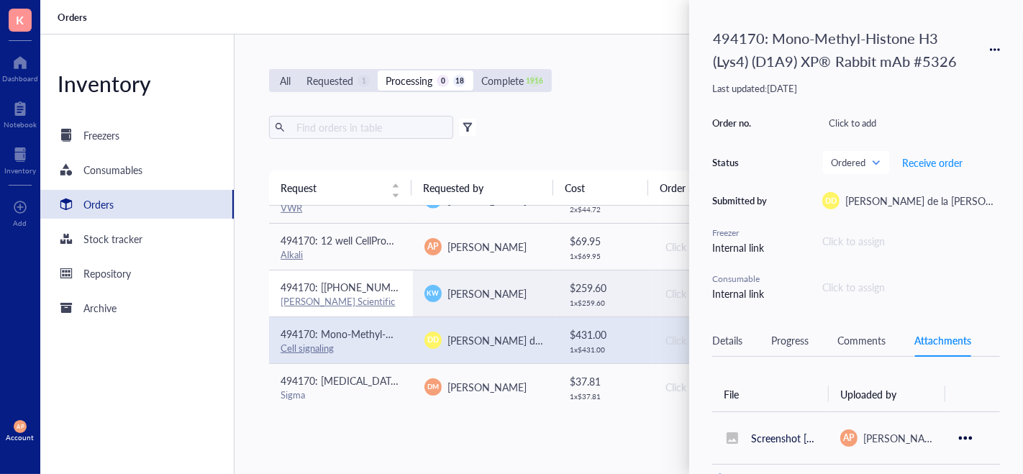
click at [339, 295] on link "[PERSON_NAME] Scientific" at bounding box center [338, 301] width 114 height 14
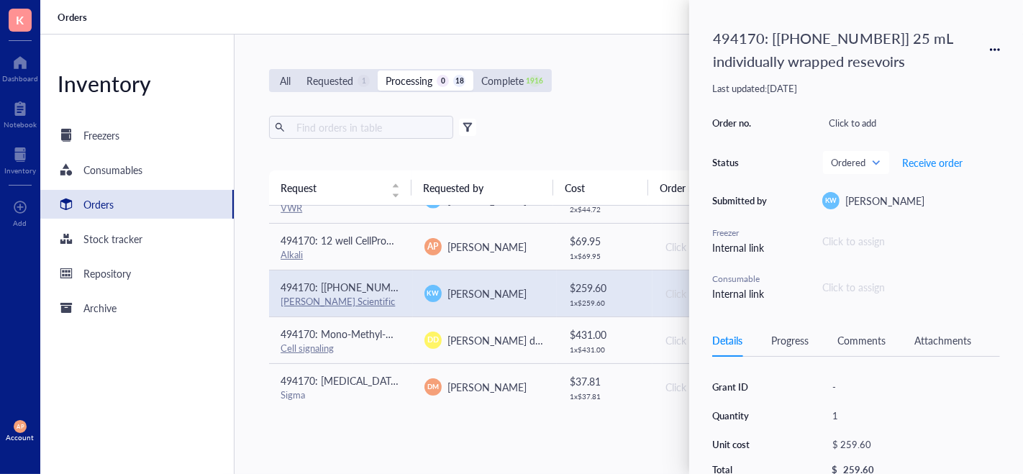
click at [934, 338] on div "Attachments" at bounding box center [942, 340] width 57 height 16
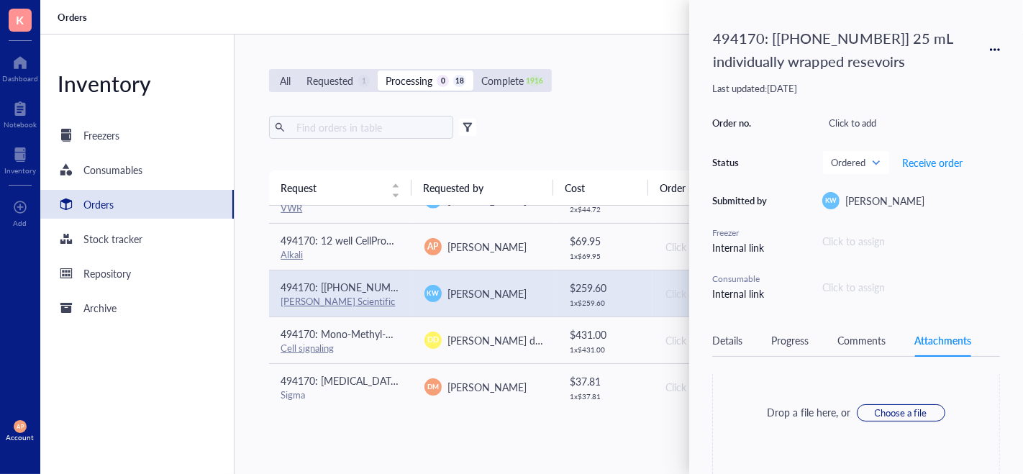
scroll to position [53, 0]
click at [857, 353] on div "Details Progress Comments Tab 4 of 4 Attachments" at bounding box center [856, 340] width 288 height 32
click at [857, 339] on div "Comments" at bounding box center [861, 340] width 48 height 16
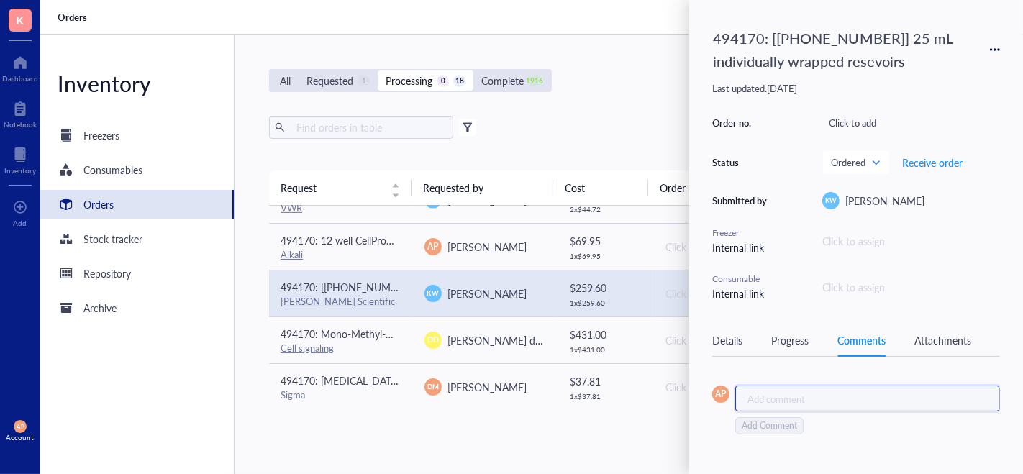
click at [807, 389] on div "Add comment ﻿" at bounding box center [867, 399] width 265 height 26
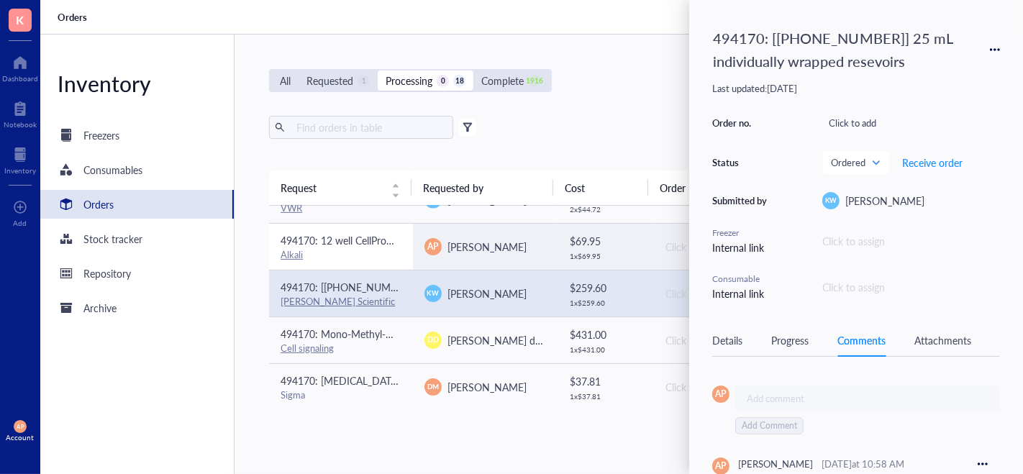
click at [380, 248] on div "Alkali" at bounding box center [341, 254] width 121 height 13
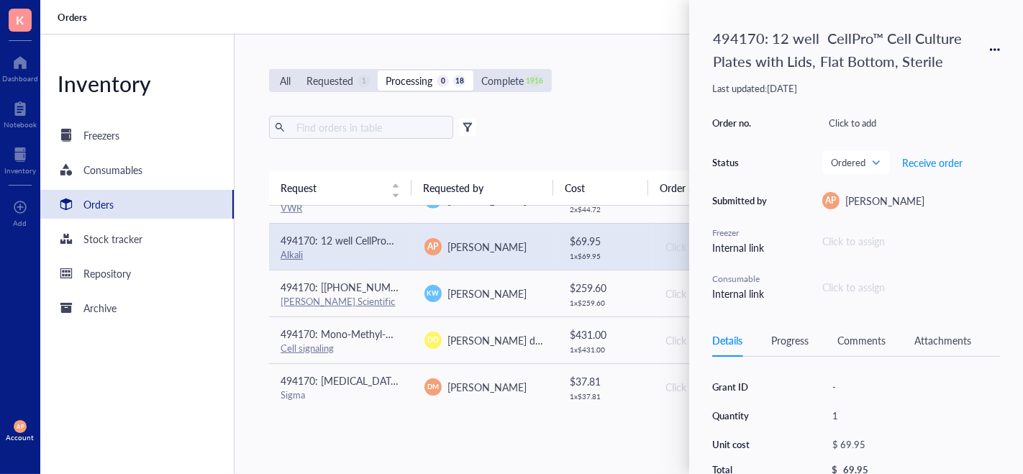
click at [938, 340] on div "Attachments" at bounding box center [942, 340] width 57 height 16
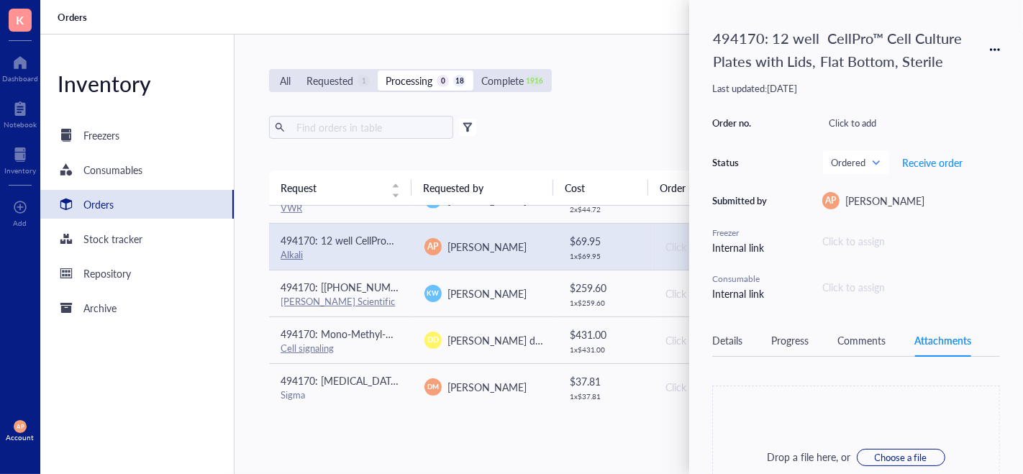
click at [856, 336] on div "Comments" at bounding box center [861, 340] width 48 height 16
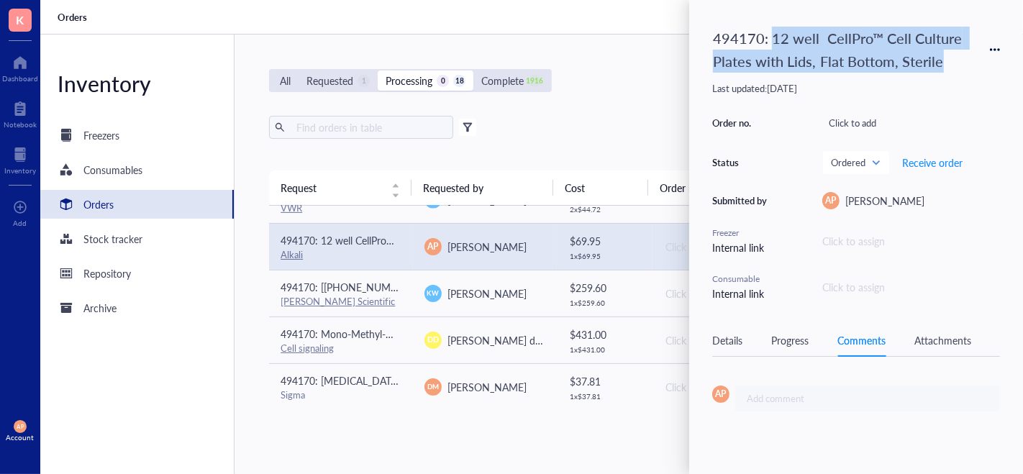
drag, startPoint x: 772, startPoint y: 35, endPoint x: 981, endPoint y: 63, distance: 211.3
click at [981, 63] on div "494170: 12 well CellPro™ Cell Culture Plates with Lids, Flat Bottom, Sterile" at bounding box center [856, 49] width 288 height 53
copy div "12 well CellPro™ Cell Culture Plates with Lids, Flat Bottom, Sterile"
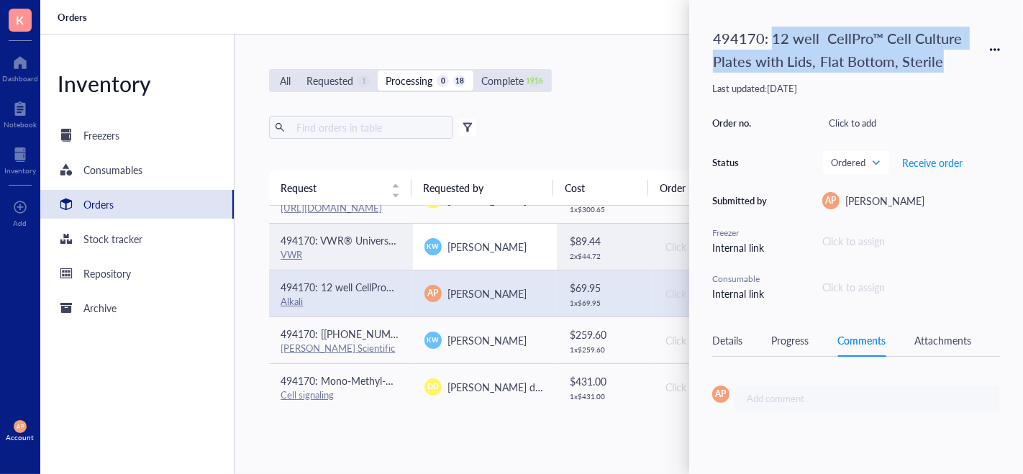
scroll to position [557, 0]
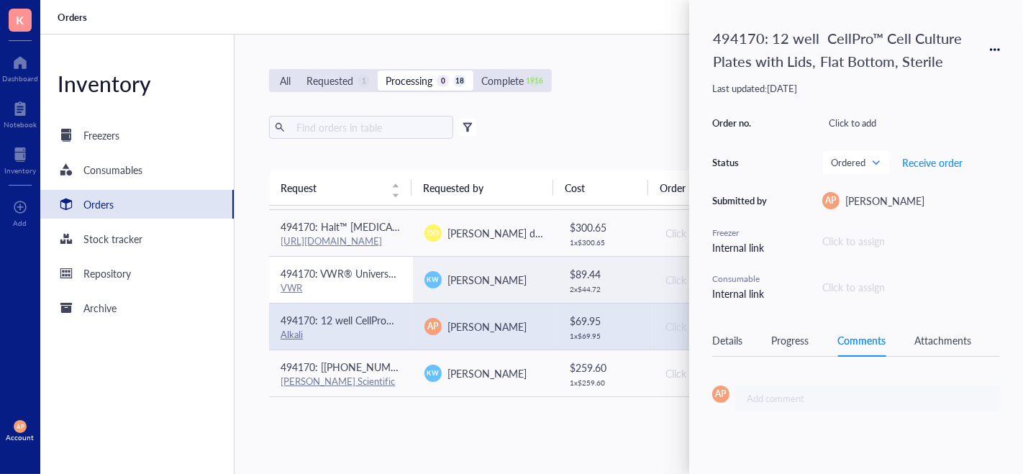
click at [381, 276] on span "494170: VWR® Universal Pipette Tips (200uL)" at bounding box center [384, 273] width 206 height 14
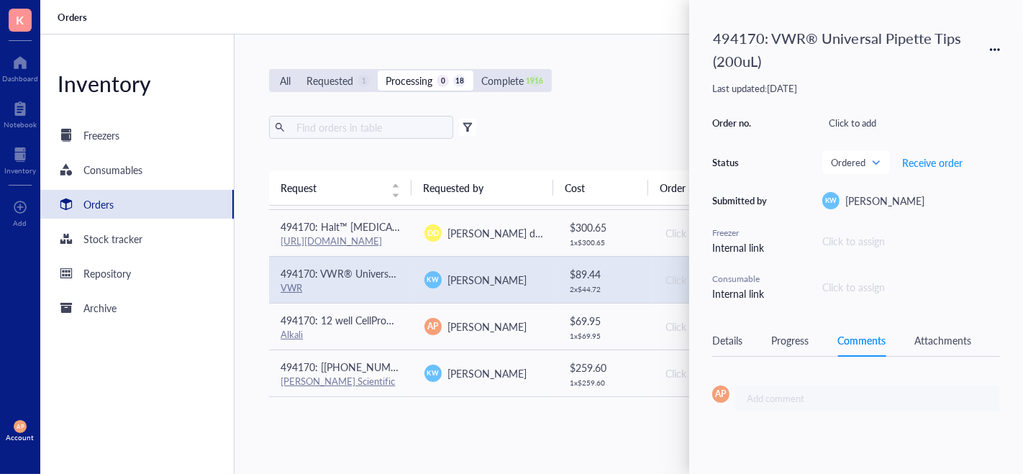
click at [942, 338] on div "Attachments" at bounding box center [942, 340] width 57 height 16
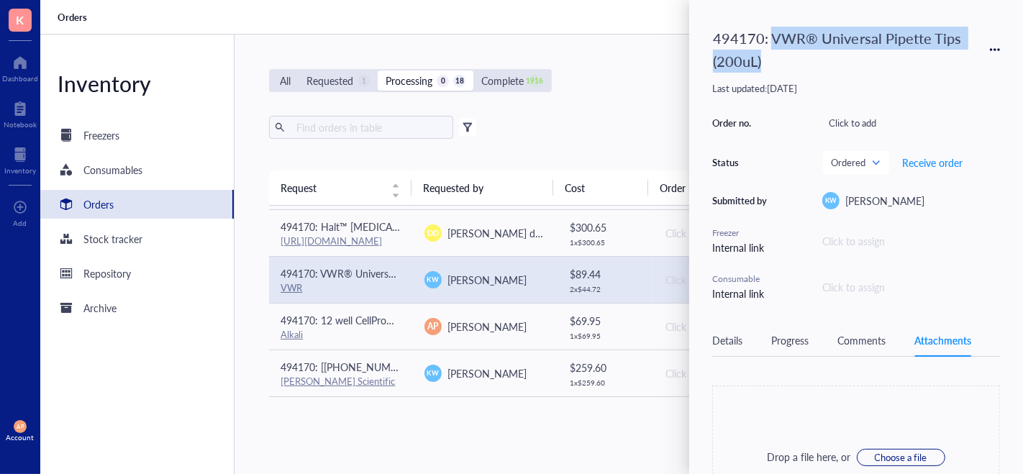
drag, startPoint x: 770, startPoint y: 34, endPoint x: 814, endPoint y: 60, distance: 50.7
click at [814, 60] on div "494170: VWR® Universal Pipette Tips (200uL)" at bounding box center [843, 49] width 275 height 53
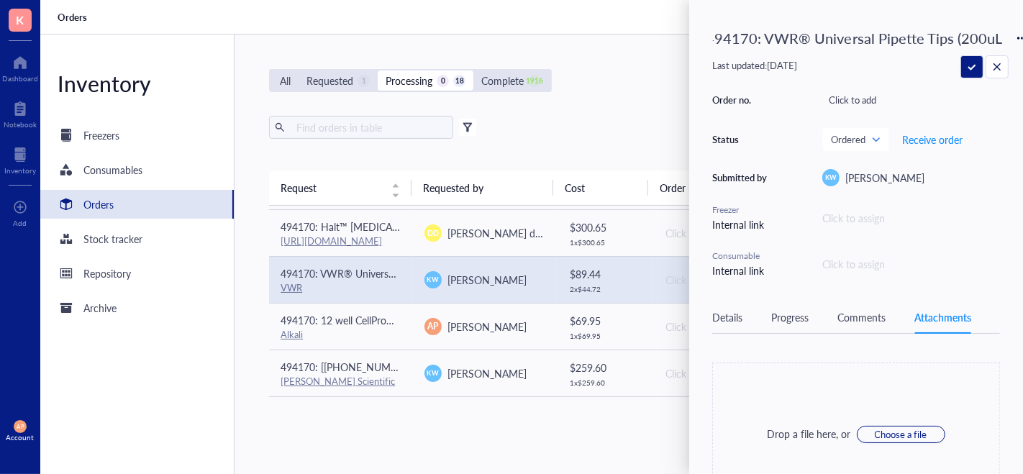
scroll to position [0, 0]
click at [913, 28] on input "494170: VWR® Universal Pipette Tips (200uL)" at bounding box center [857, 38] width 301 height 29
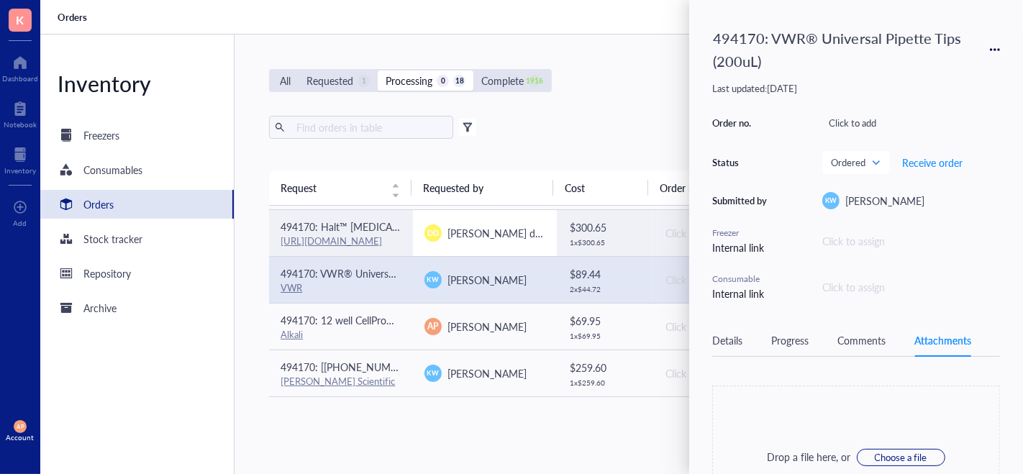
click at [470, 233] on span "[PERSON_NAME] de la [PERSON_NAME]" at bounding box center [539, 233] width 185 height 14
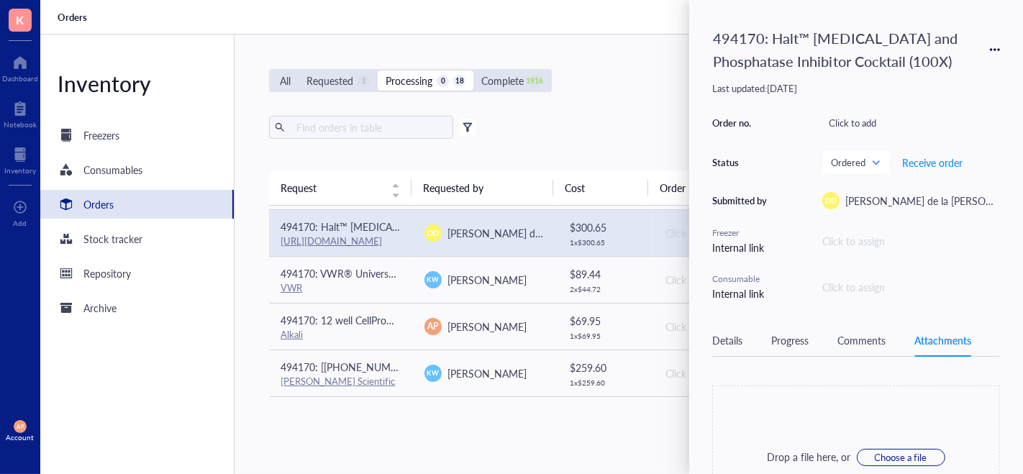
click at [863, 342] on div "Comments" at bounding box center [861, 340] width 48 height 16
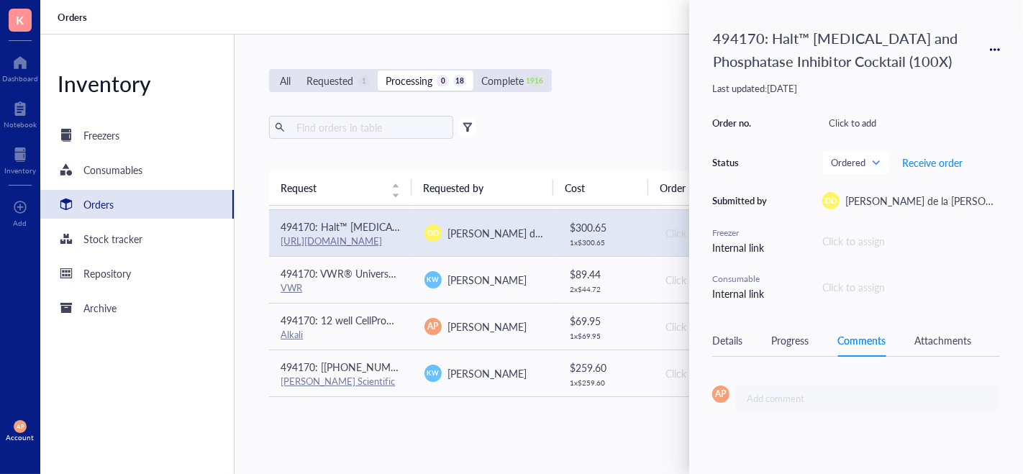
click at [810, 29] on div "494170: Halt™ [MEDICAL_DATA] and Phosphatase Inhibitor Cocktail (100X)" at bounding box center [843, 49] width 275 height 53
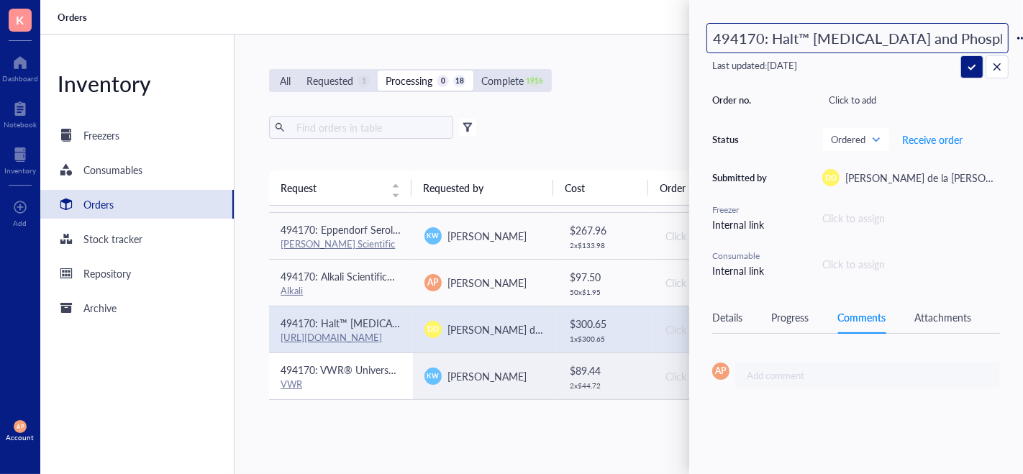
scroll to position [456, 0]
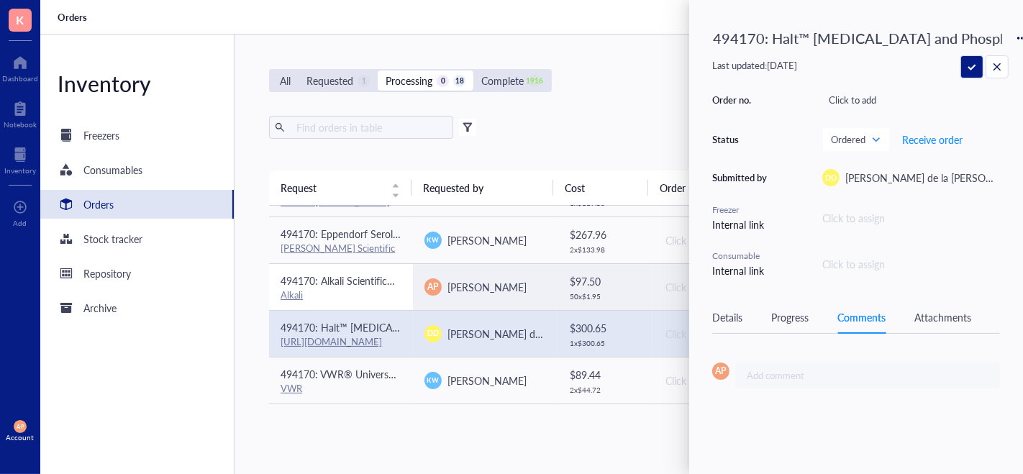
click at [405, 283] on td "494170: Alkali Scientific™ 2" Cardboard Freezer Boxes with Drain Holes - Water …" at bounding box center [341, 286] width 144 height 47
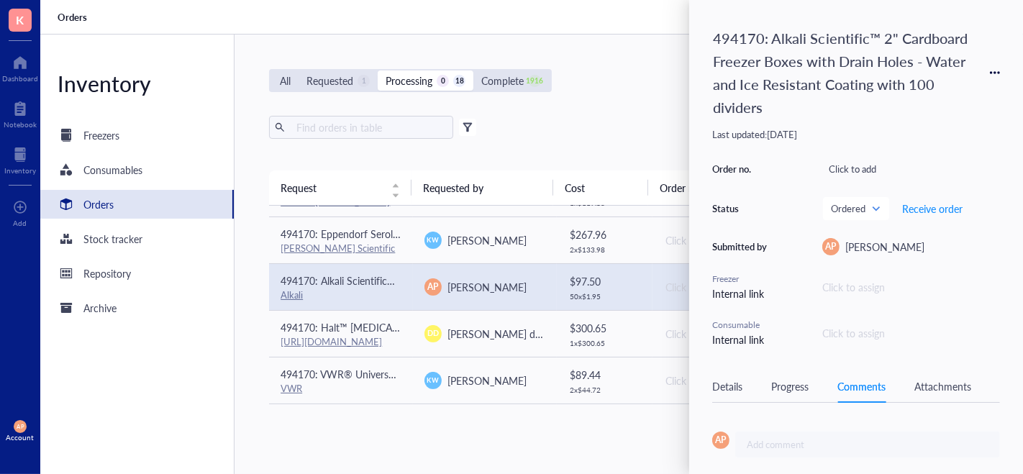
click at [935, 381] on div "Attachments" at bounding box center [942, 386] width 57 height 16
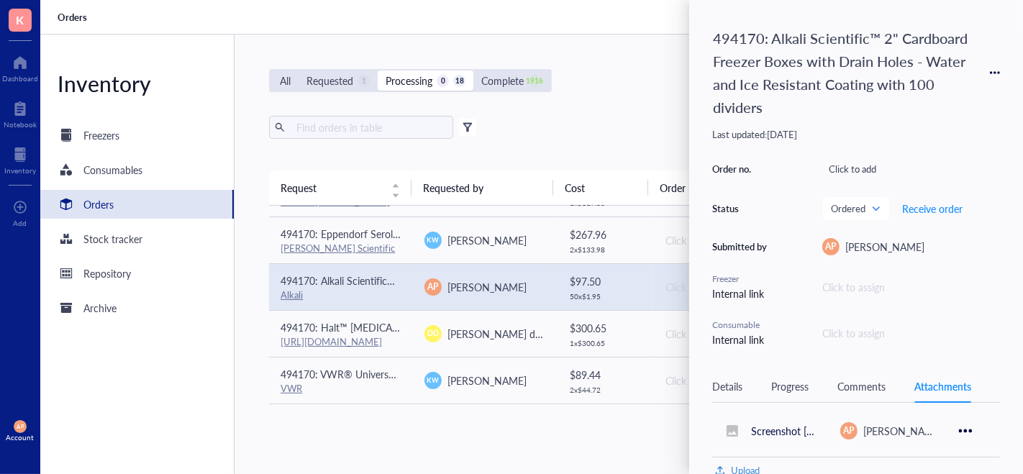
scroll to position [48, 0]
click at [780, 439] on span "Screenshot [DATE] 153051" at bounding box center [811, 436] width 121 height 14
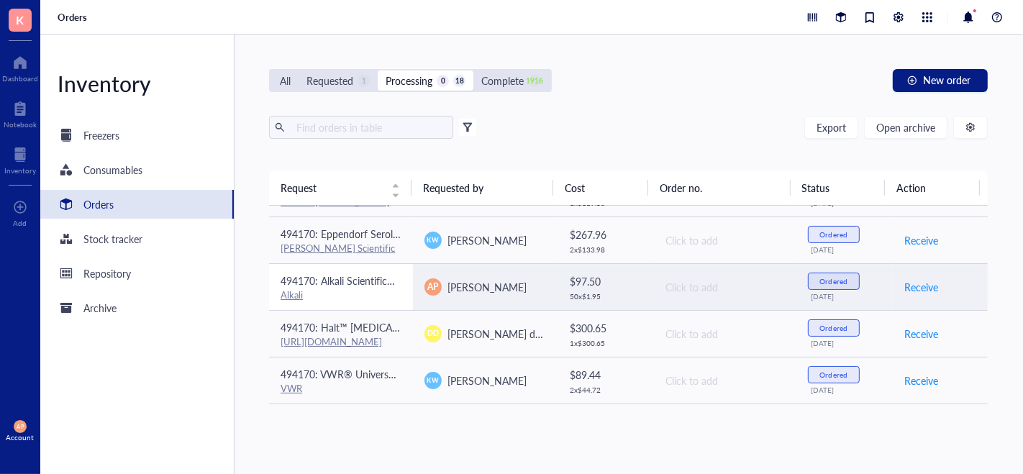
click at [396, 290] on div "Alkali" at bounding box center [341, 294] width 121 height 13
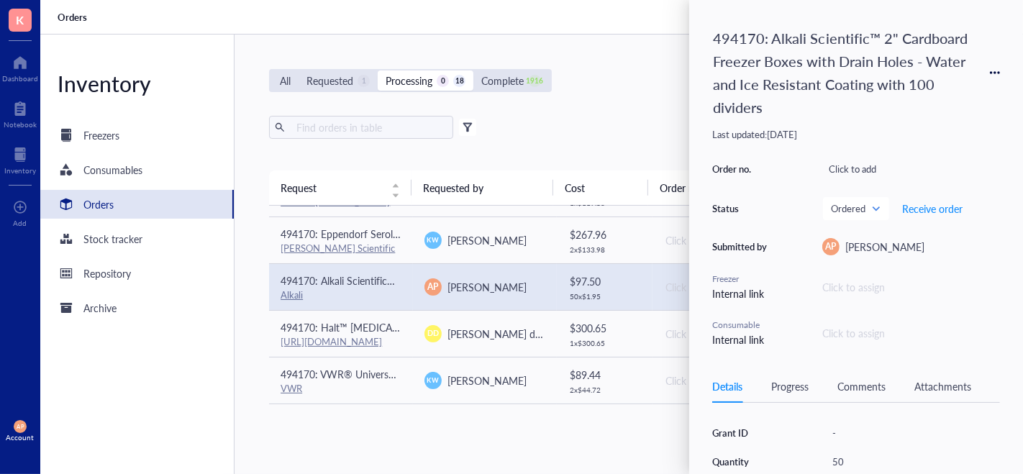
click at [938, 385] on div "Attachments" at bounding box center [942, 386] width 57 height 16
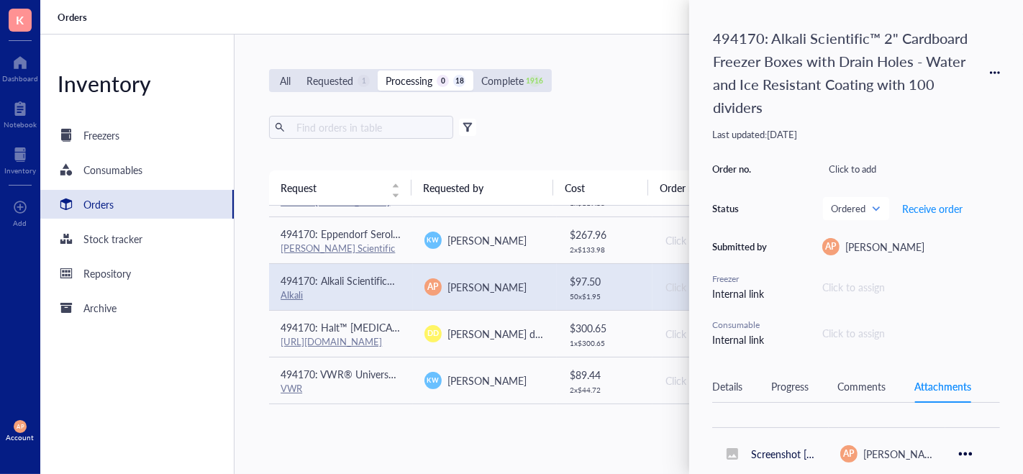
scroll to position [53, 0]
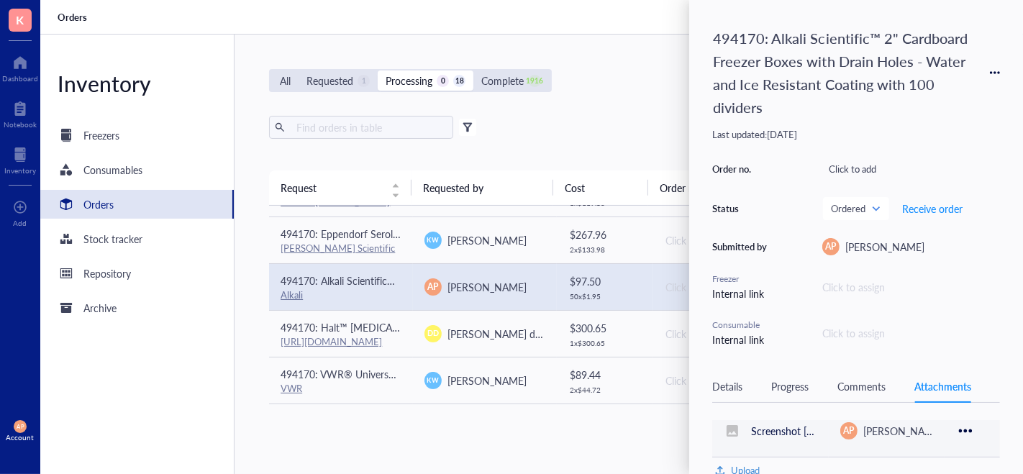
click at [745, 427] on div "Screenshot [DATE] 153051" at bounding box center [771, 431] width 94 height 35
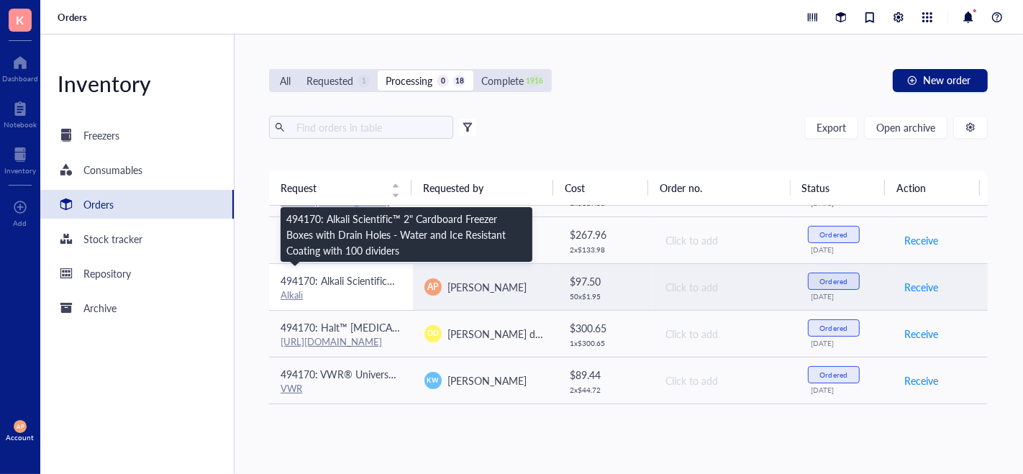
click at [378, 273] on span "494170: Alkali Scientific™ 2" Cardboard Freezer Boxes with Drain Holes - Water …" at bounding box center [556, 280] width 550 height 14
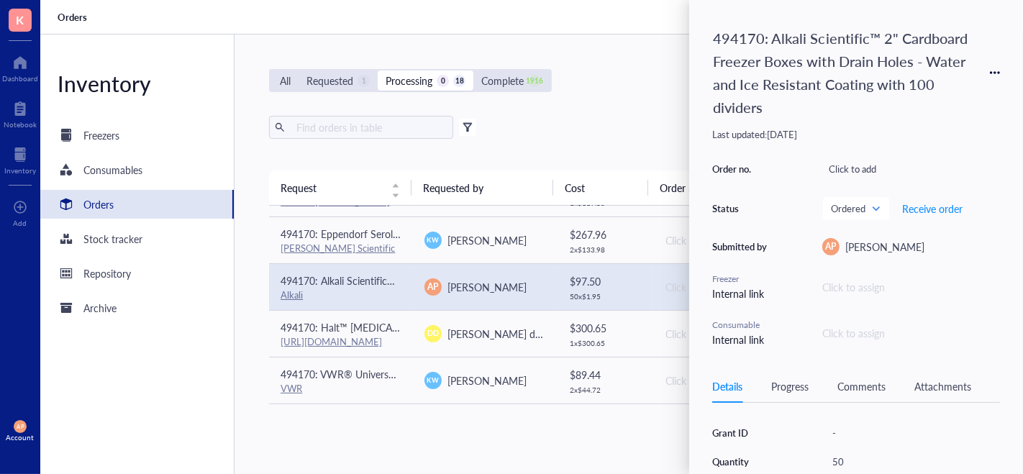
click at [942, 383] on div "Attachments" at bounding box center [942, 386] width 57 height 16
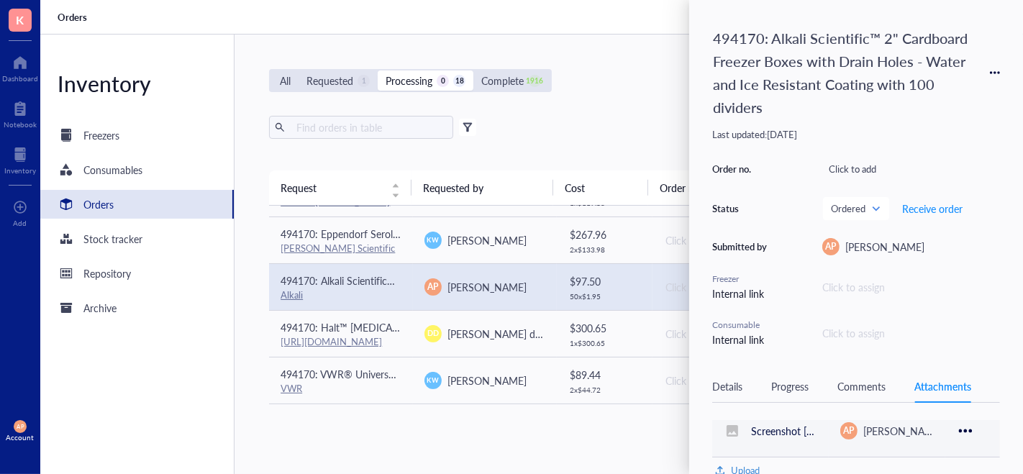
click at [965, 431] on icon at bounding box center [966, 431] width 14 height 14
click at [902, 380] on span "Download" at bounding box center [922, 381] width 82 height 16
click at [865, 378] on div "Comments" at bounding box center [861, 386] width 48 height 16
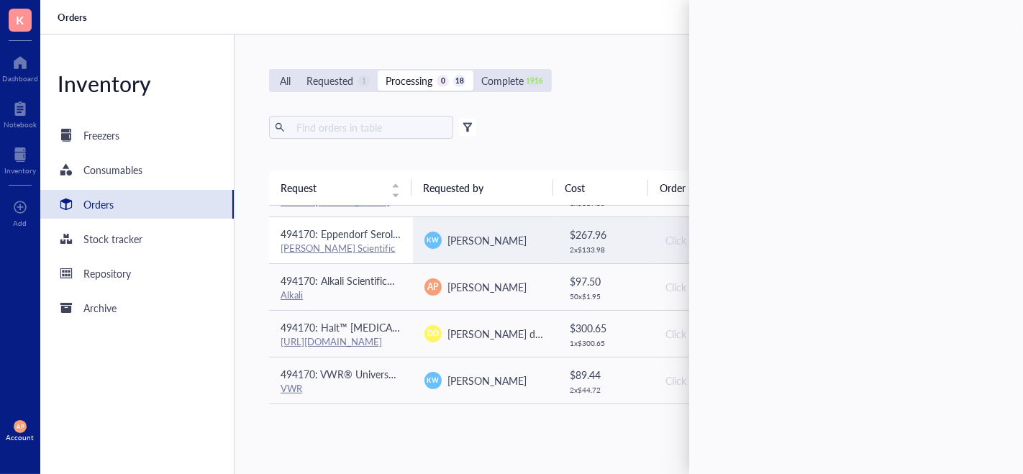
click at [387, 247] on div "[PERSON_NAME] Scientific" at bounding box center [341, 248] width 121 height 13
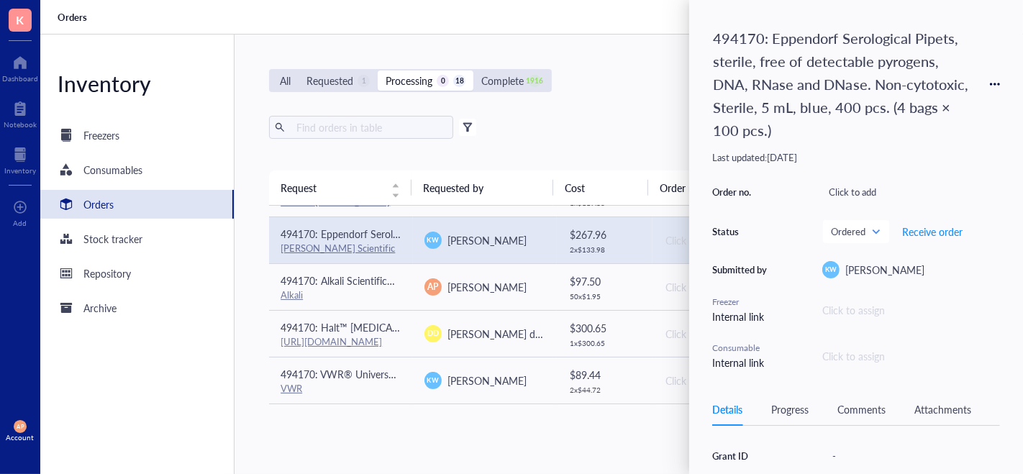
click at [941, 406] on div "Attachments" at bounding box center [942, 409] width 57 height 16
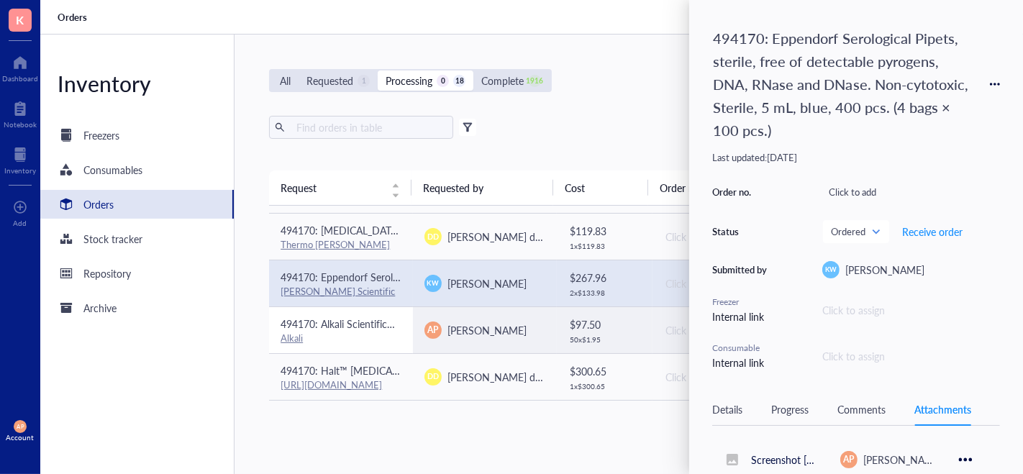
scroll to position [408, 0]
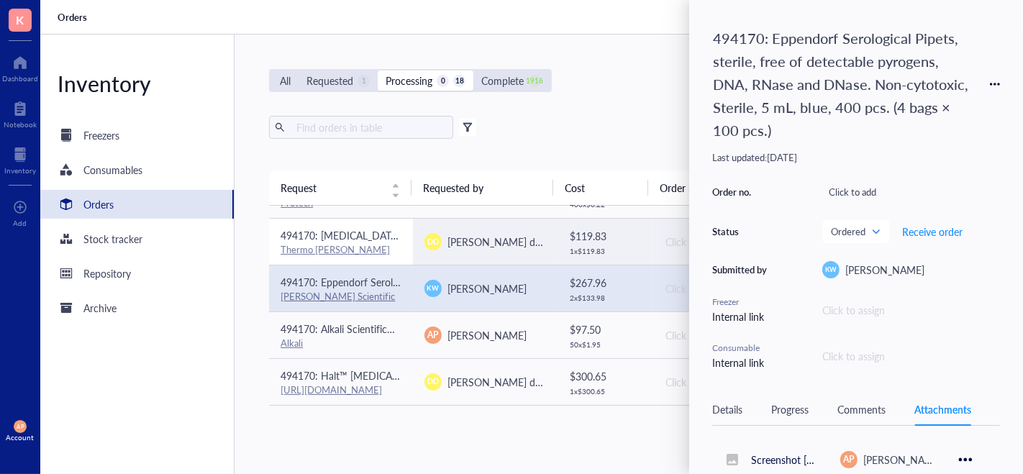
click at [393, 250] on div "Thermo [PERSON_NAME]" at bounding box center [341, 249] width 121 height 13
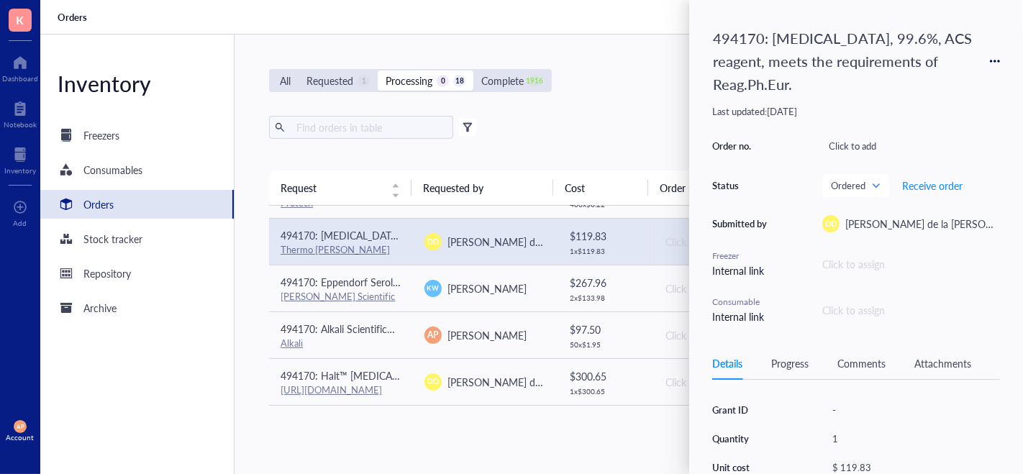
click at [953, 355] on div "Attachments" at bounding box center [942, 363] width 57 height 16
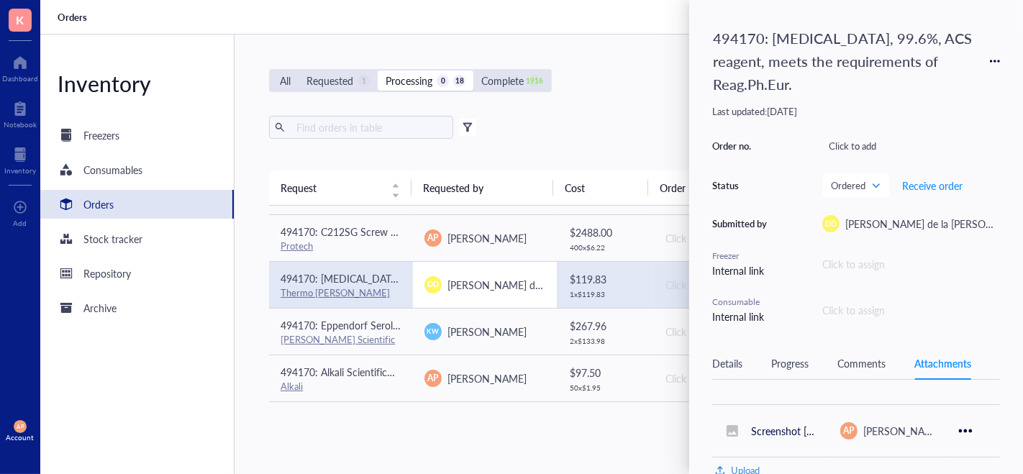
scroll to position [344, 0]
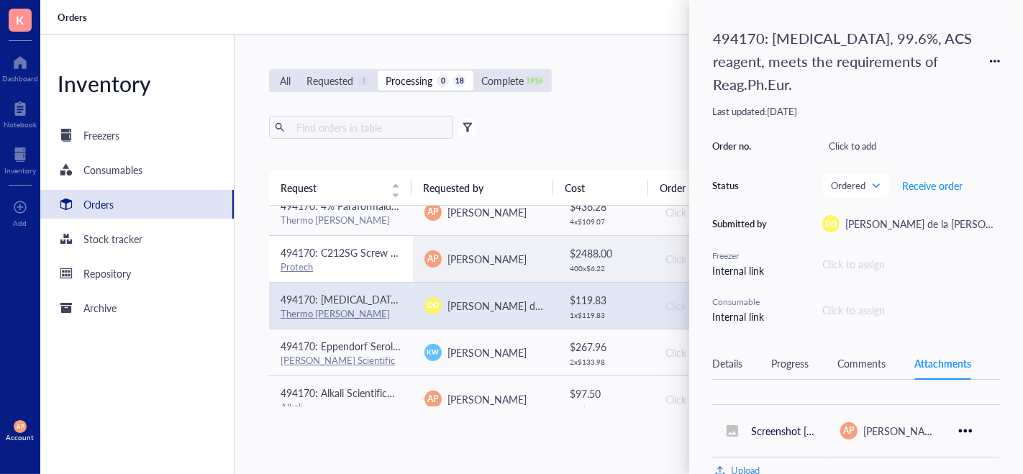
click at [365, 255] on span "494170: C212SG Screw Guide With 020" (.51mm) Hole 1/16"" at bounding box center [419, 252] width 277 height 14
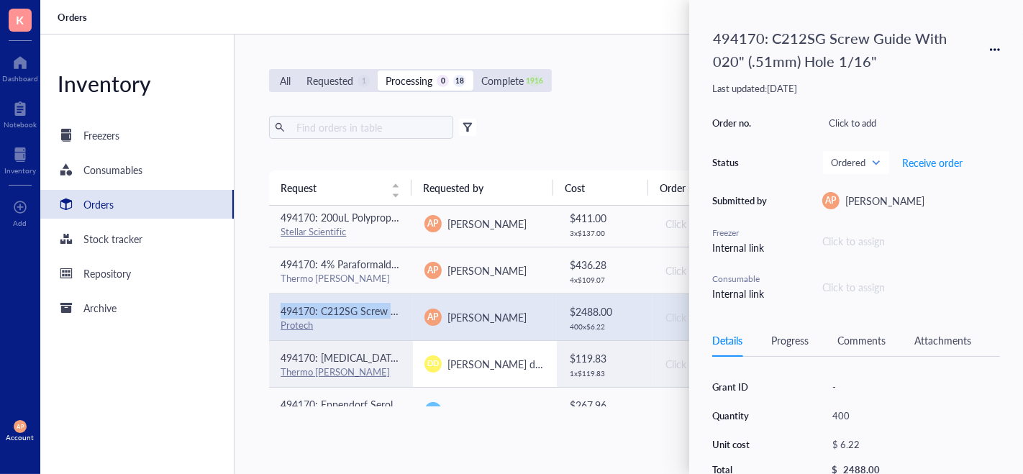
scroll to position [286, 0]
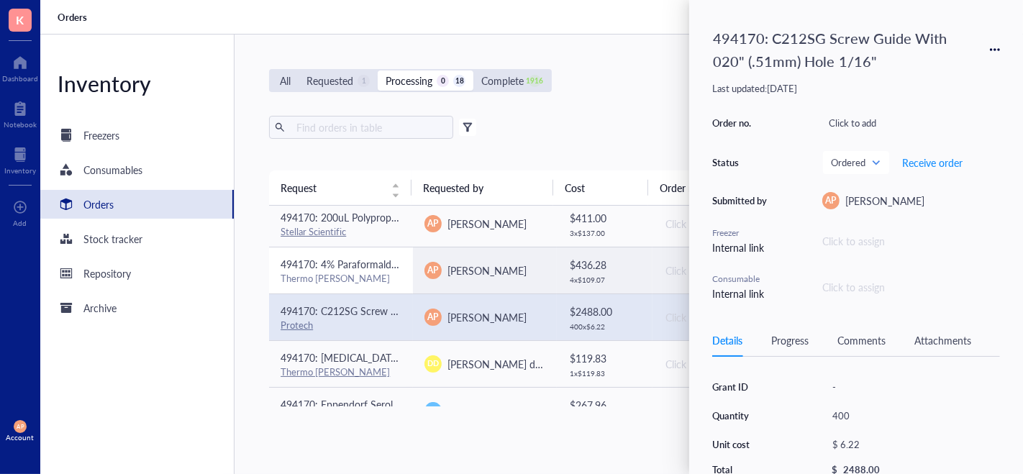
click at [384, 286] on td "494170: 4% Paraformaldehyde in PBS 1 L Thermo [PERSON_NAME]" at bounding box center [341, 270] width 144 height 47
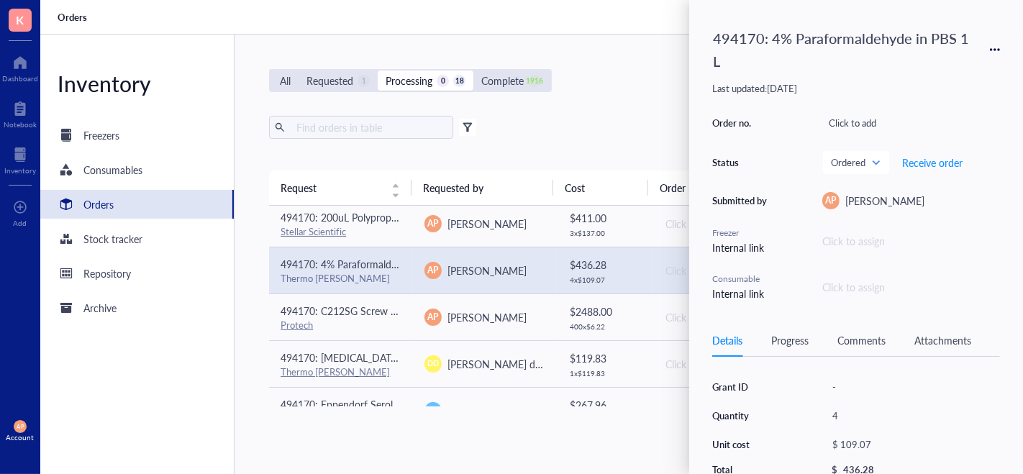
click at [938, 340] on div "Attachments" at bounding box center [942, 340] width 57 height 16
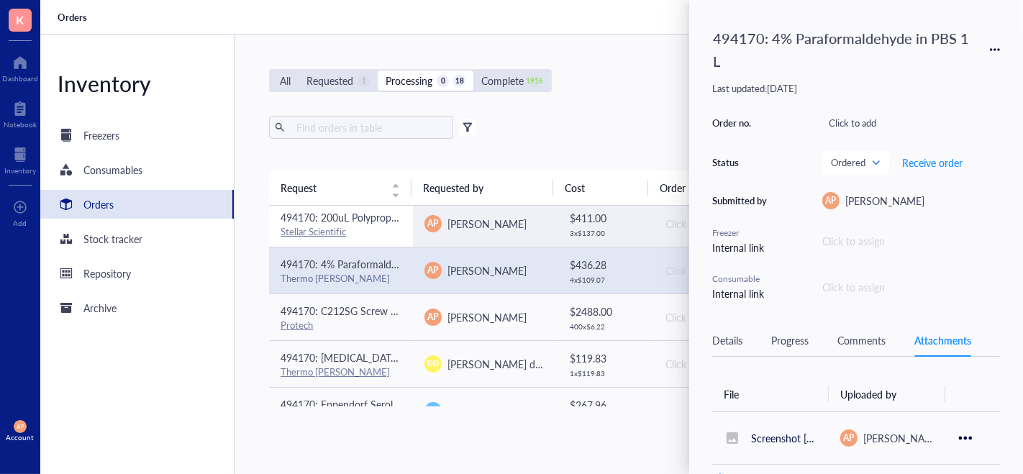
click at [391, 227] on div "Stellar Scientific" at bounding box center [341, 231] width 121 height 13
click at [392, 230] on div "Stellar Scientific" at bounding box center [341, 231] width 121 height 13
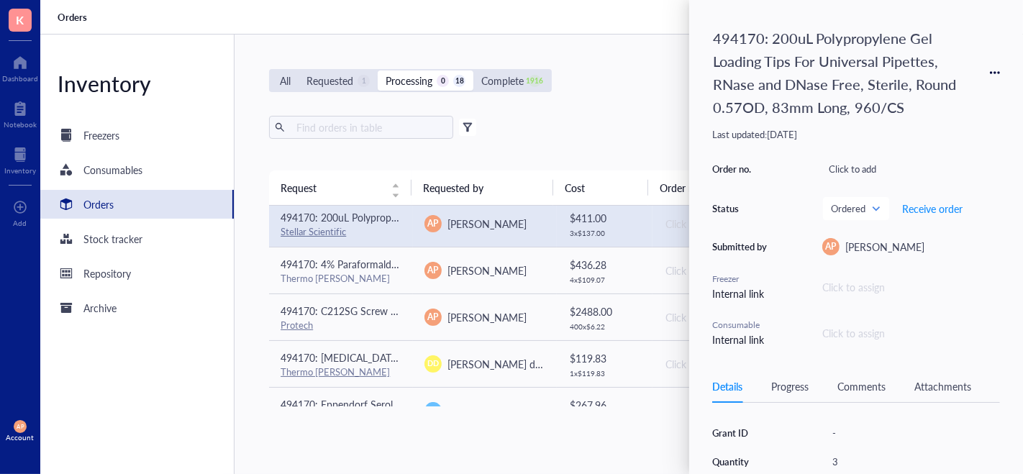
click at [959, 383] on div "Attachments" at bounding box center [942, 386] width 57 height 16
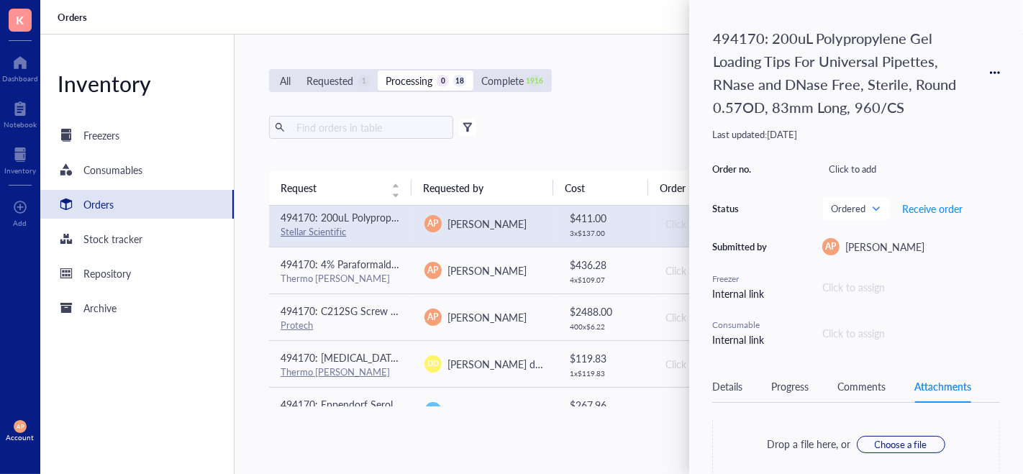
scroll to position [0, 0]
click at [847, 88] on div "494170: 200uL Polypropylene Gel Loading Tips For Universal Pipettes, RNase and …" at bounding box center [843, 72] width 275 height 99
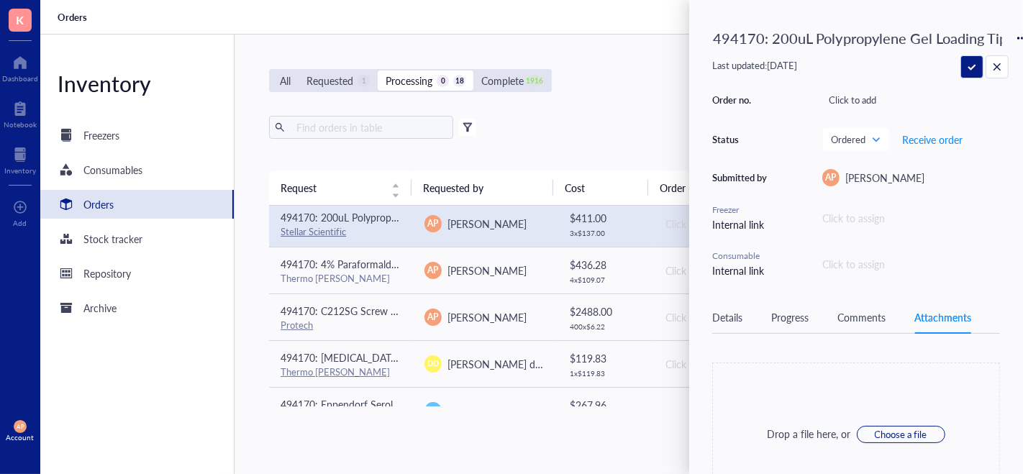
scroll to position [0, 595]
click at [742, 40] on input "494170: 200uL Polypropylene Gel Loading Tips For Universal Pipettes, RNase and …" at bounding box center [857, 38] width 301 height 29
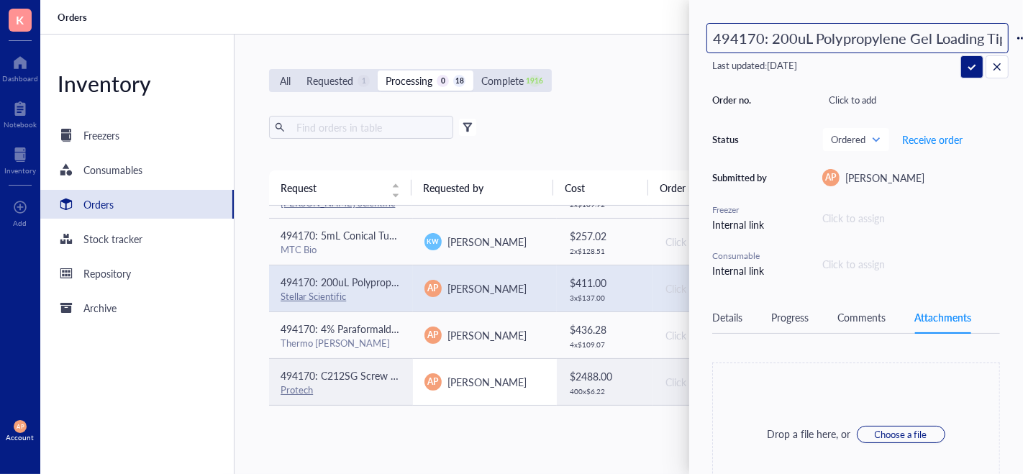
scroll to position [216, 0]
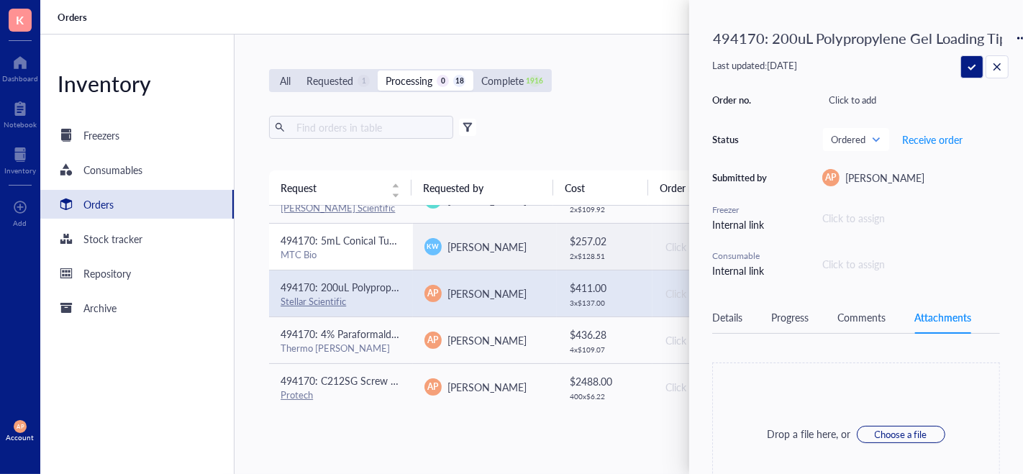
click at [360, 243] on span "494170: 5mL Conical Tubes 500/CS" at bounding box center [361, 240] width 160 height 14
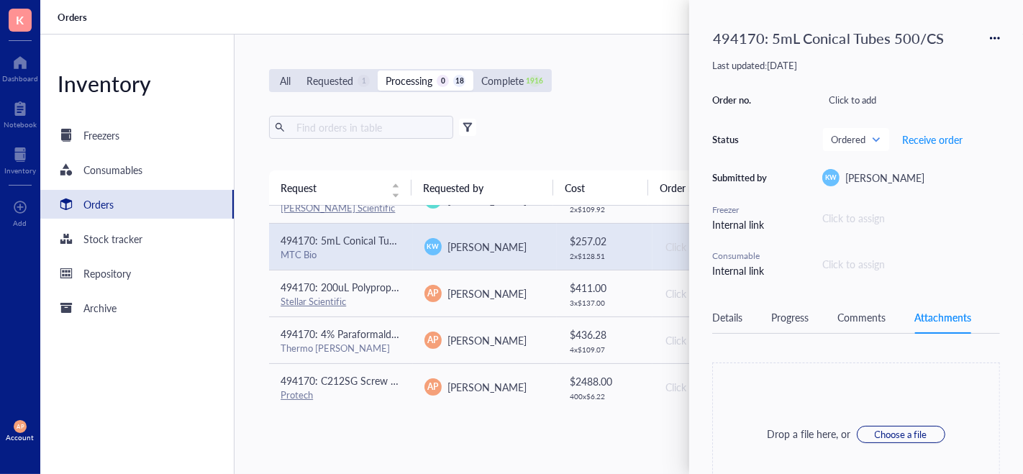
click at [855, 325] on div "Details Progress Comments Attachments" at bounding box center [856, 317] width 288 height 32
click at [849, 309] on div "Comments" at bounding box center [861, 317] width 48 height 16
click at [796, 36] on div "494170: 5mL Conical Tubes 500/CS" at bounding box center [828, 38] width 244 height 30
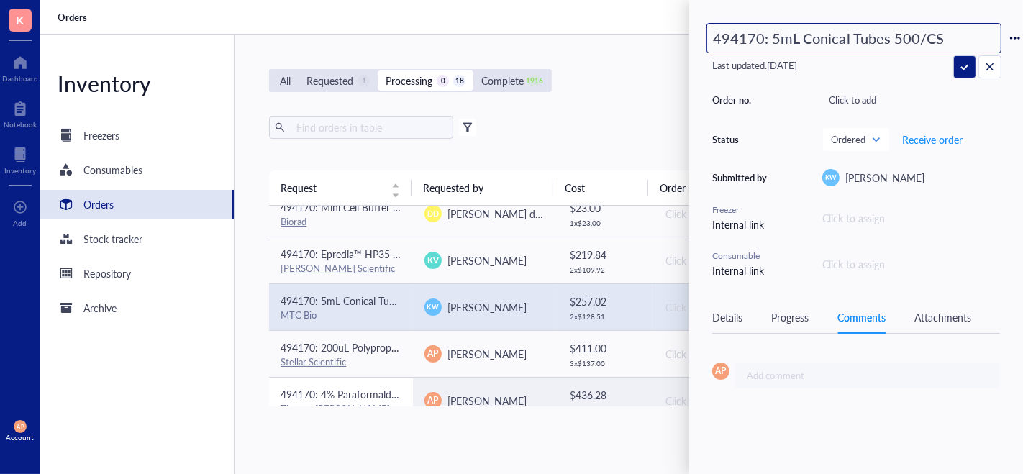
scroll to position [131, 0]
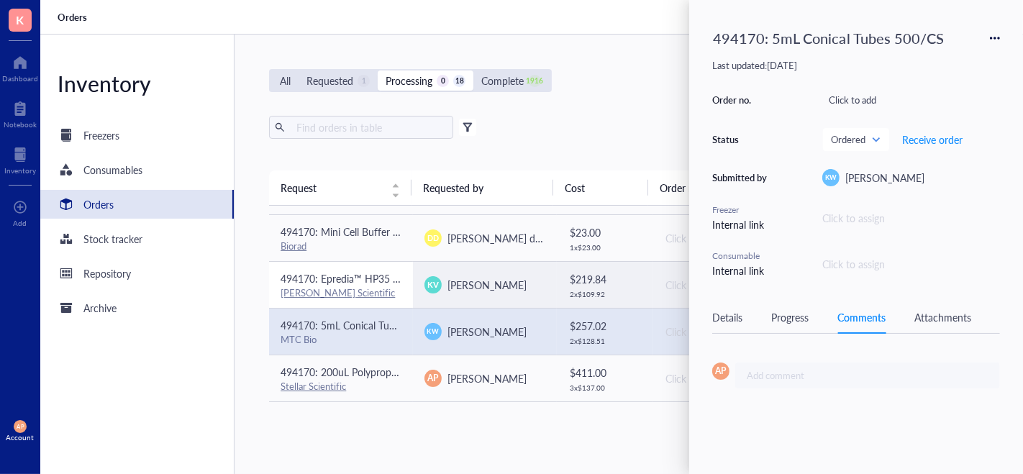
click at [390, 286] on div "[PERSON_NAME] Scientific" at bounding box center [341, 292] width 121 height 13
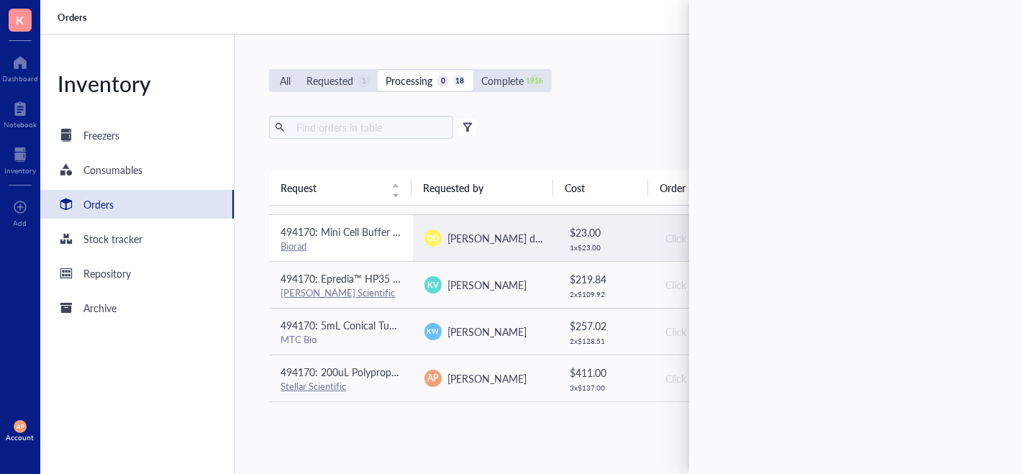
click at [385, 233] on span "494170: Mini Cell Buffer Dams #[PHONE_NUMBER]" at bounding box center [398, 231] width 235 height 14
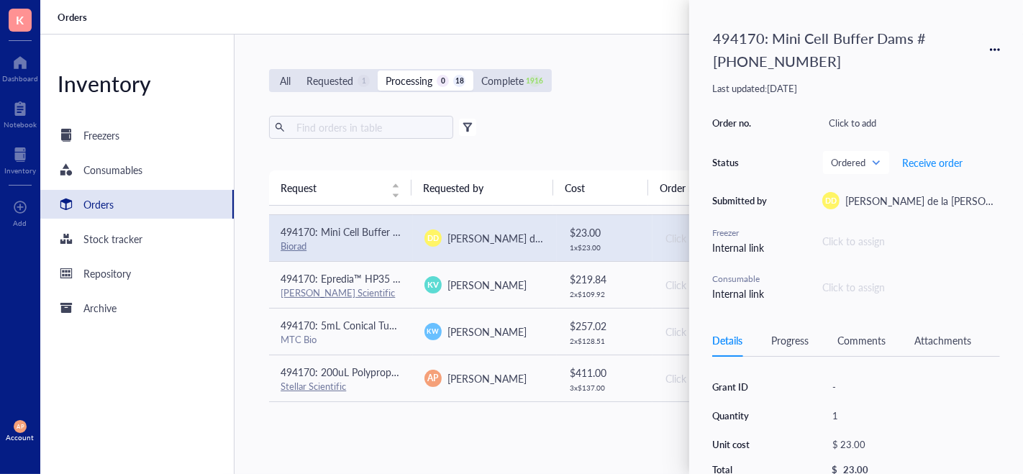
click at [847, 336] on div "Comments" at bounding box center [861, 340] width 48 height 16
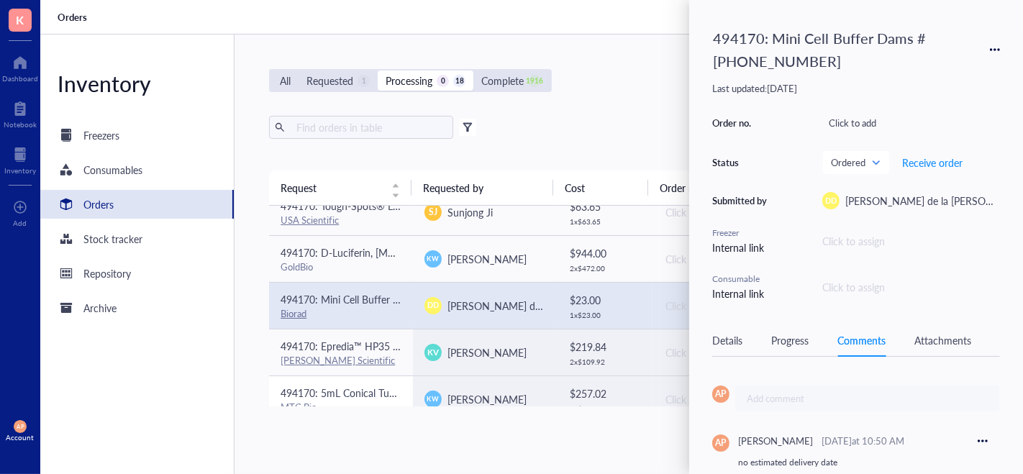
scroll to position [29, 0]
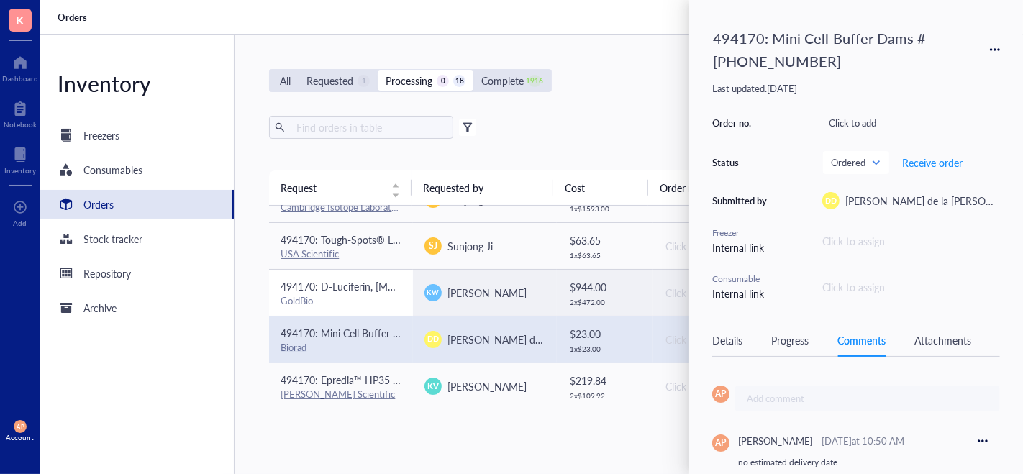
click at [378, 296] on div "GoldBio" at bounding box center [341, 300] width 121 height 13
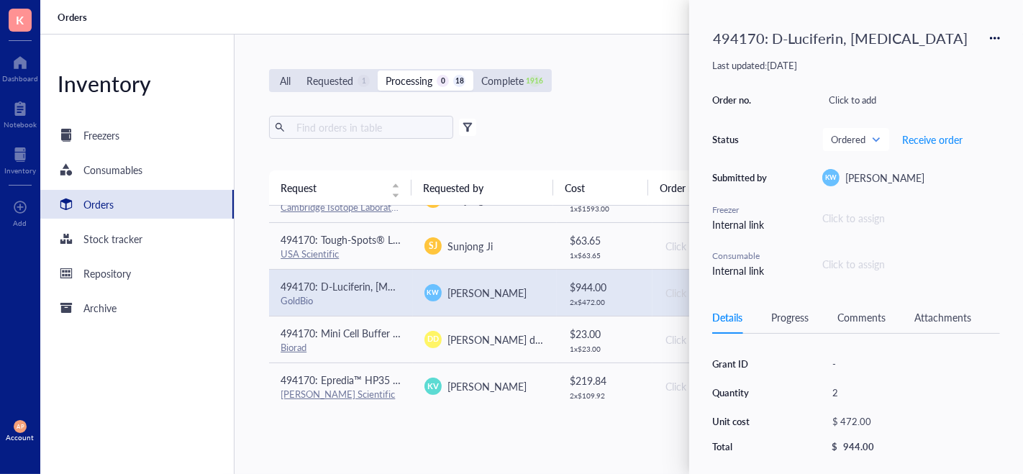
click at [871, 315] on div "Comments" at bounding box center [861, 317] width 48 height 16
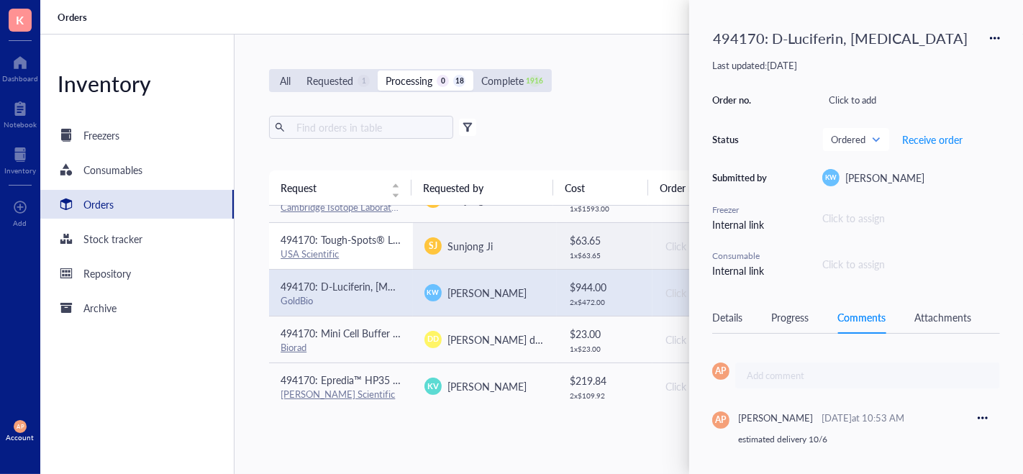
click at [366, 261] on td "494170: Tough-Spots® Labels on Sheets (1/2" Diameter / Assorted) USA Scientific" at bounding box center [341, 245] width 144 height 47
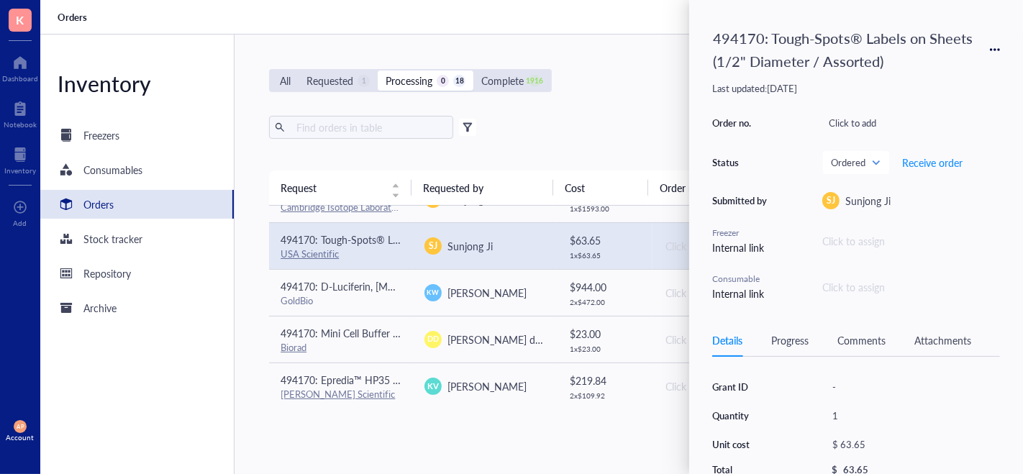
click at [883, 341] on div "Comments" at bounding box center [861, 340] width 48 height 16
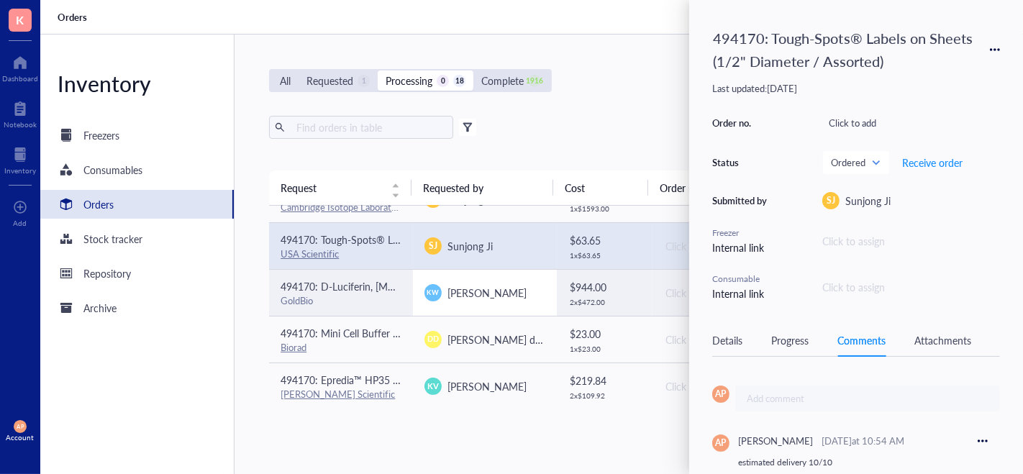
scroll to position [0, 0]
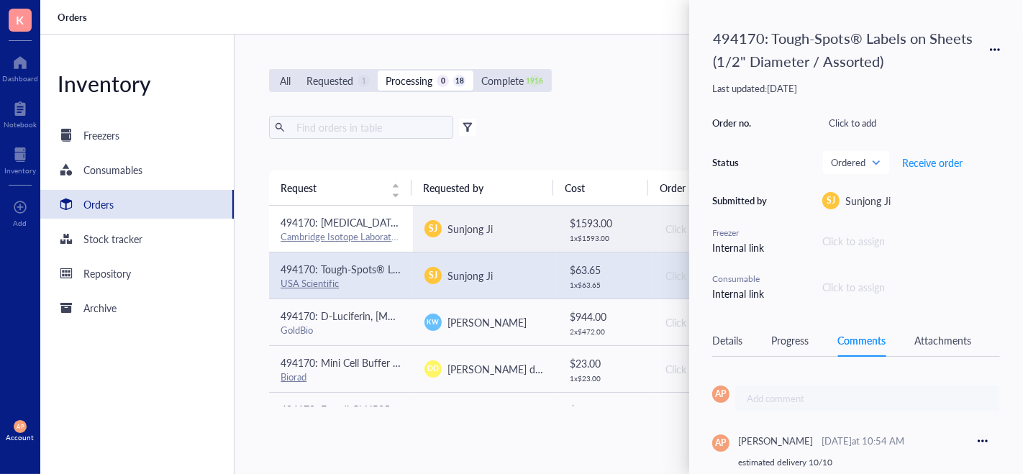
click at [370, 217] on span "494170: [MEDICAL_DATA] (¹³C₅, 99%); 0.1 gram" at bounding box center [388, 222] width 215 height 14
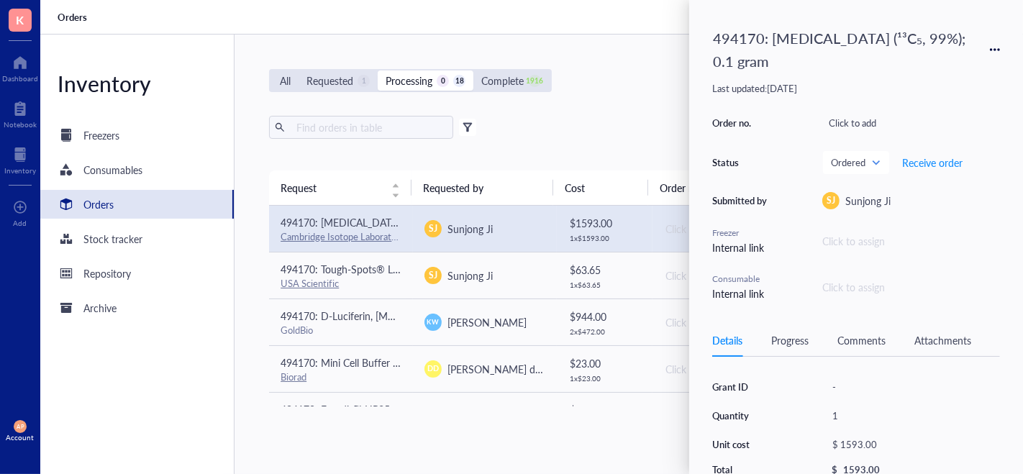
click at [867, 336] on div "Comments" at bounding box center [861, 340] width 48 height 16
click at [934, 340] on div "Attachments" at bounding box center [942, 340] width 57 height 16
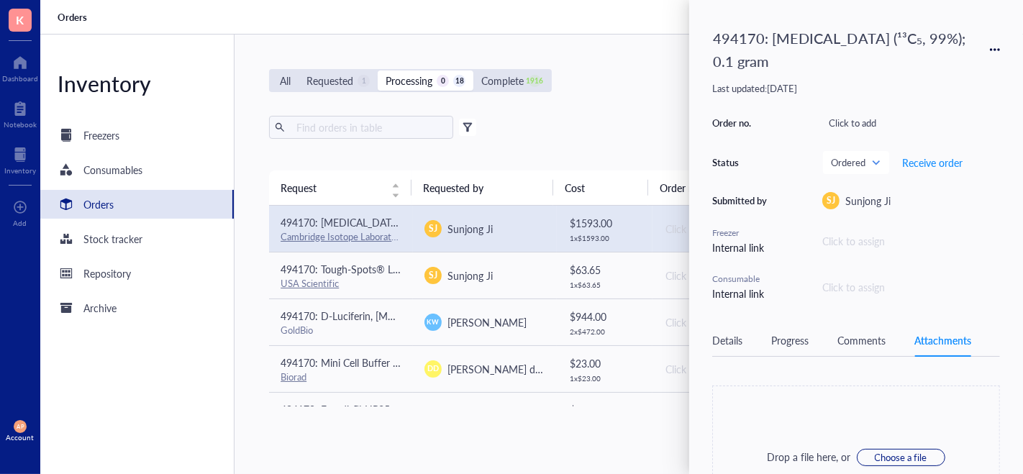
click at [759, 46] on div "494170: [MEDICAL_DATA] (¹³C₅, 99%); 0.1 gram" at bounding box center [843, 49] width 275 height 53
